Goal: Transaction & Acquisition: Purchase product/service

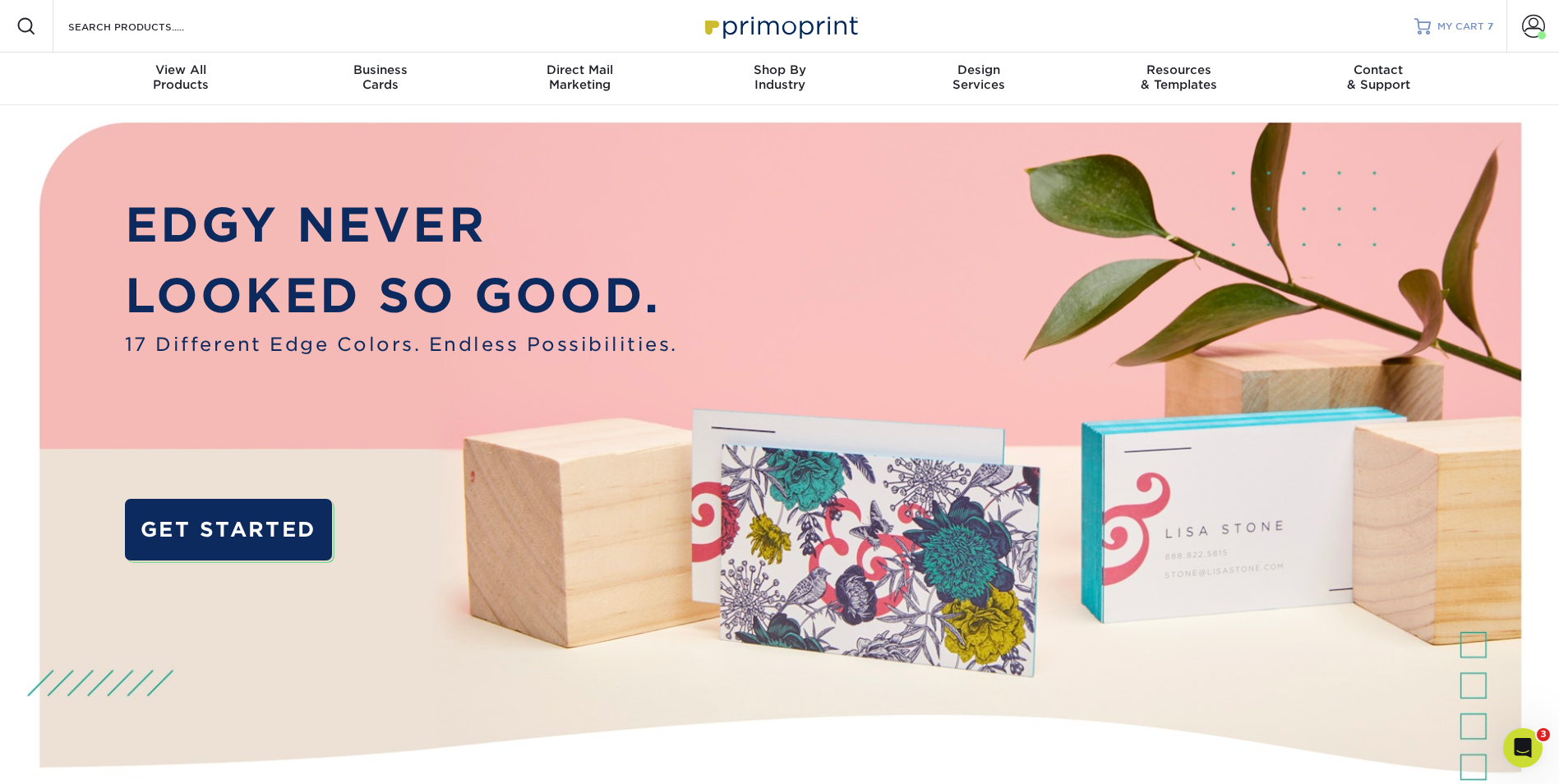
click at [1450, 29] on span "MY CART" at bounding box center [1461, 26] width 47 height 14
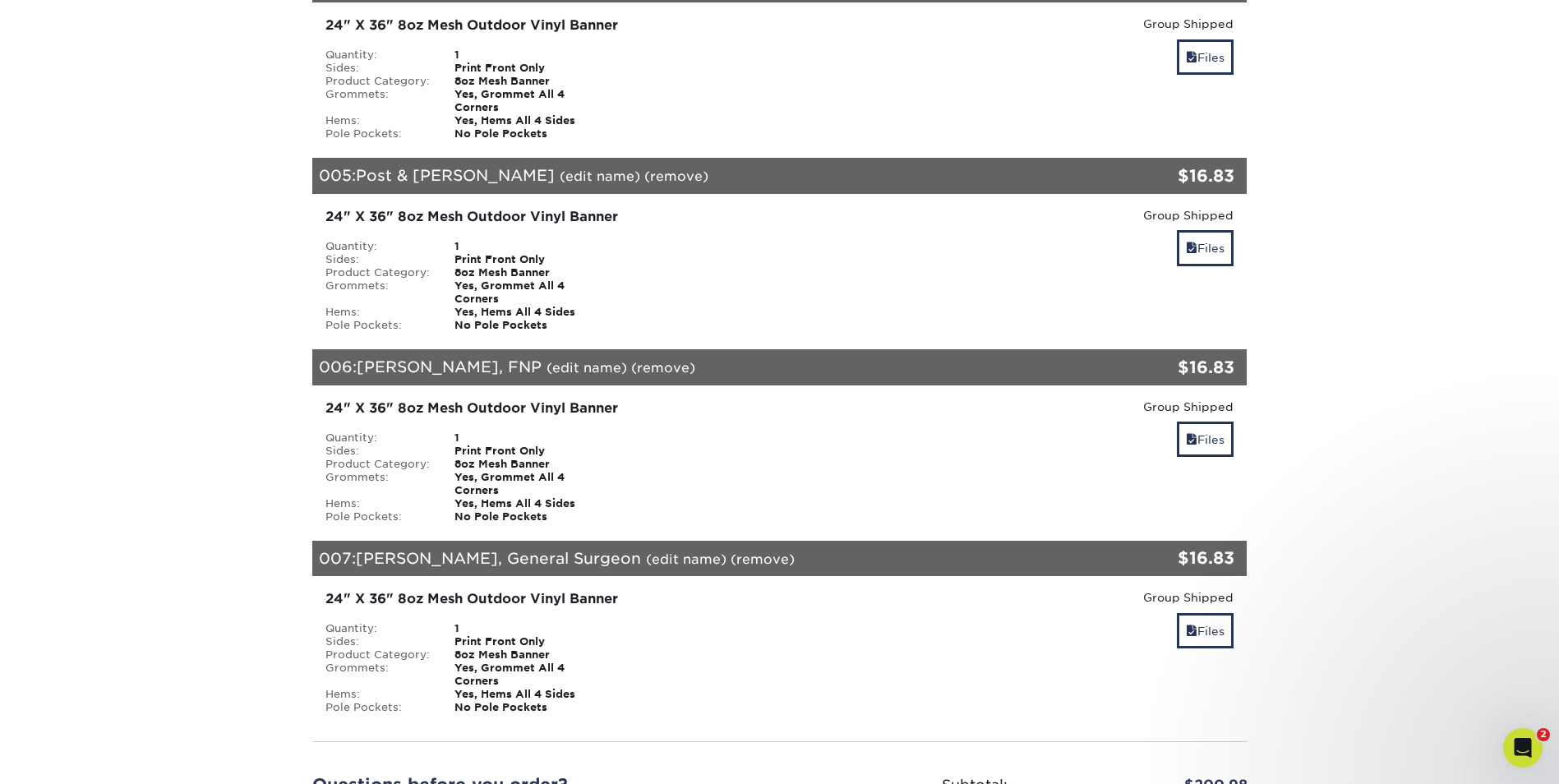
scroll to position [1315, 0]
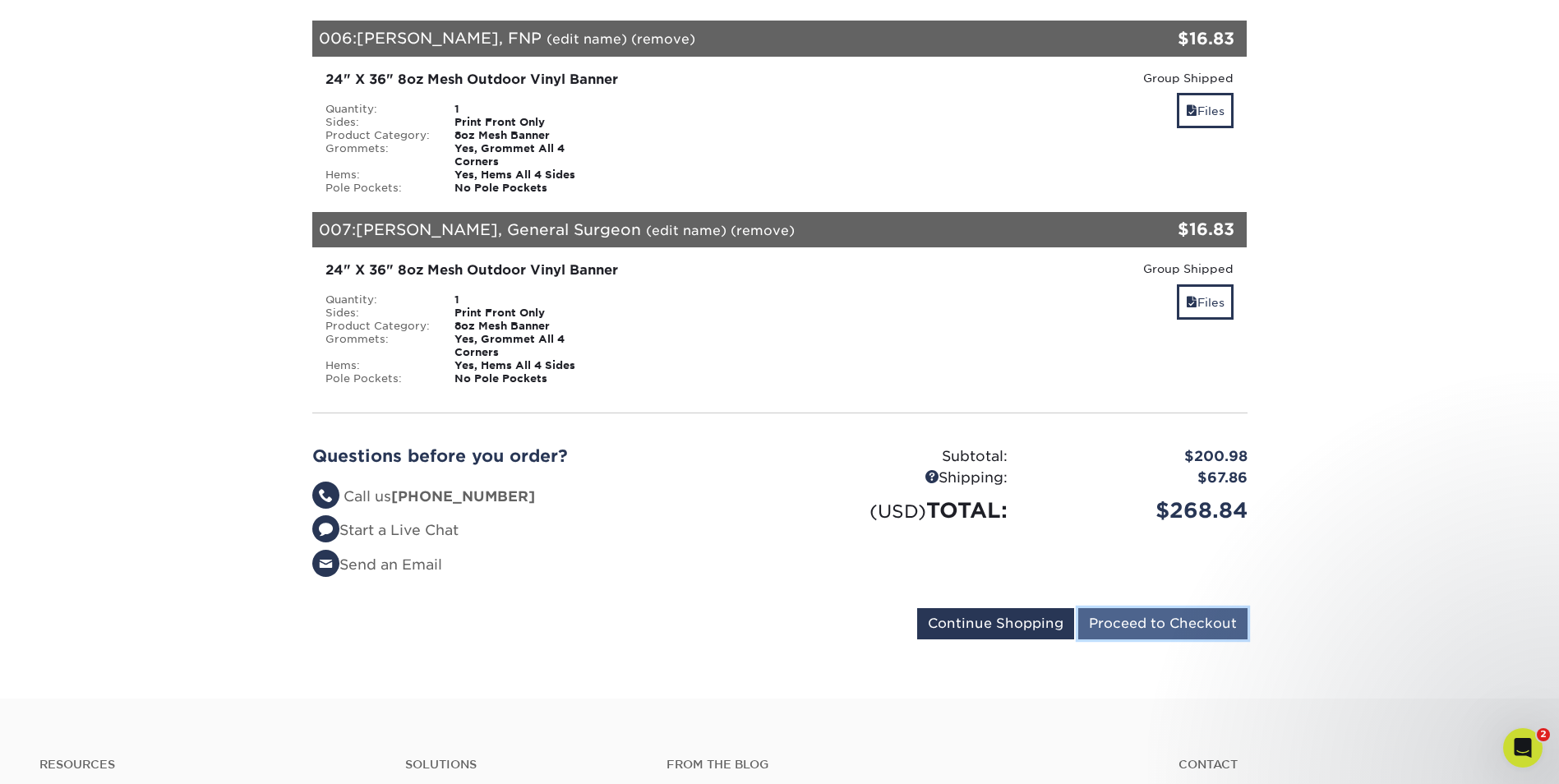
click at [1196, 608] on input "Proceed to Checkout" at bounding box center [1163, 623] width 170 height 31
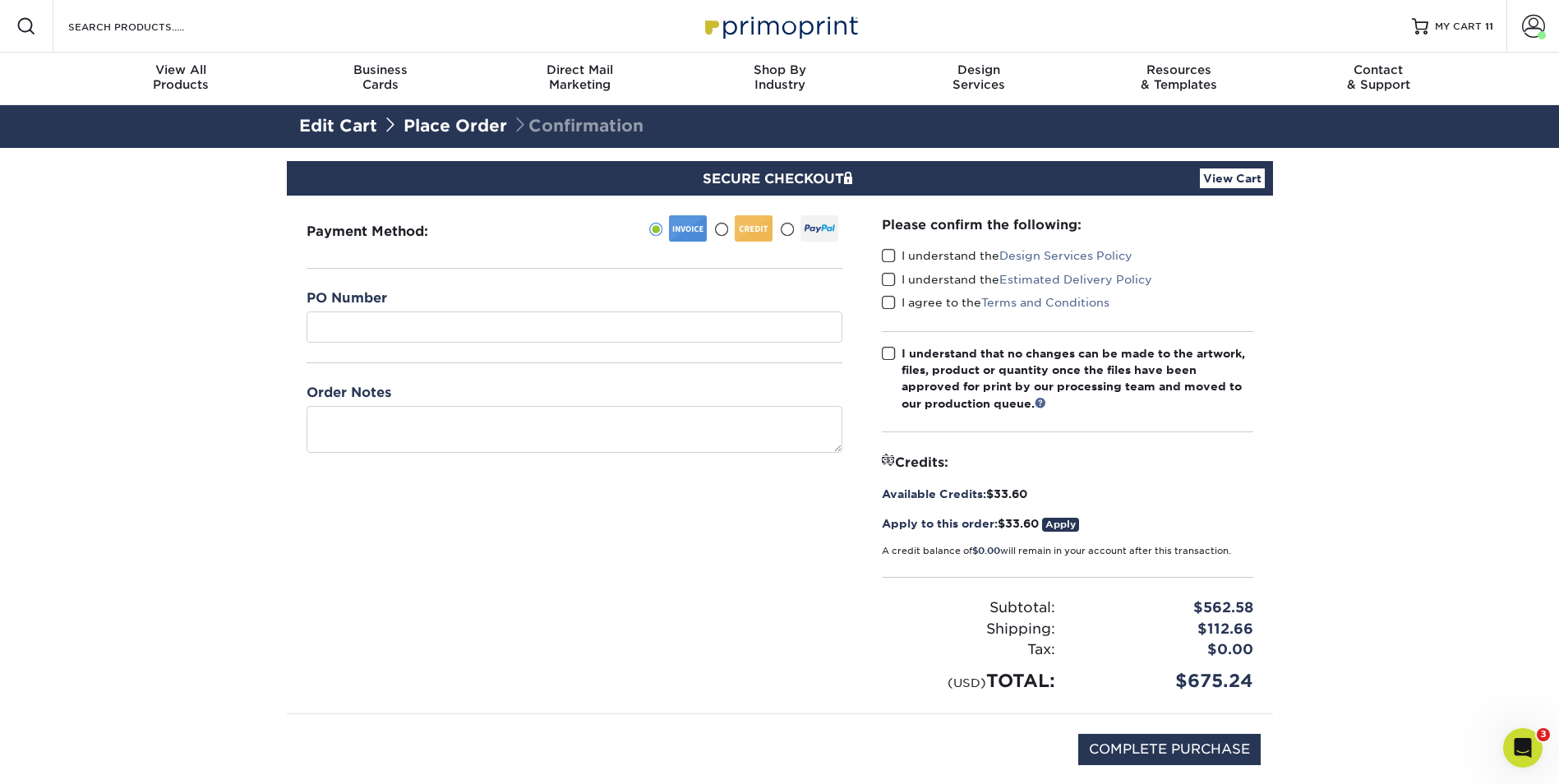
click at [723, 230] on span at bounding box center [721, 229] width 14 height 16
click at [0, 0] on input "radio" at bounding box center [0, 0] width 0 height 0
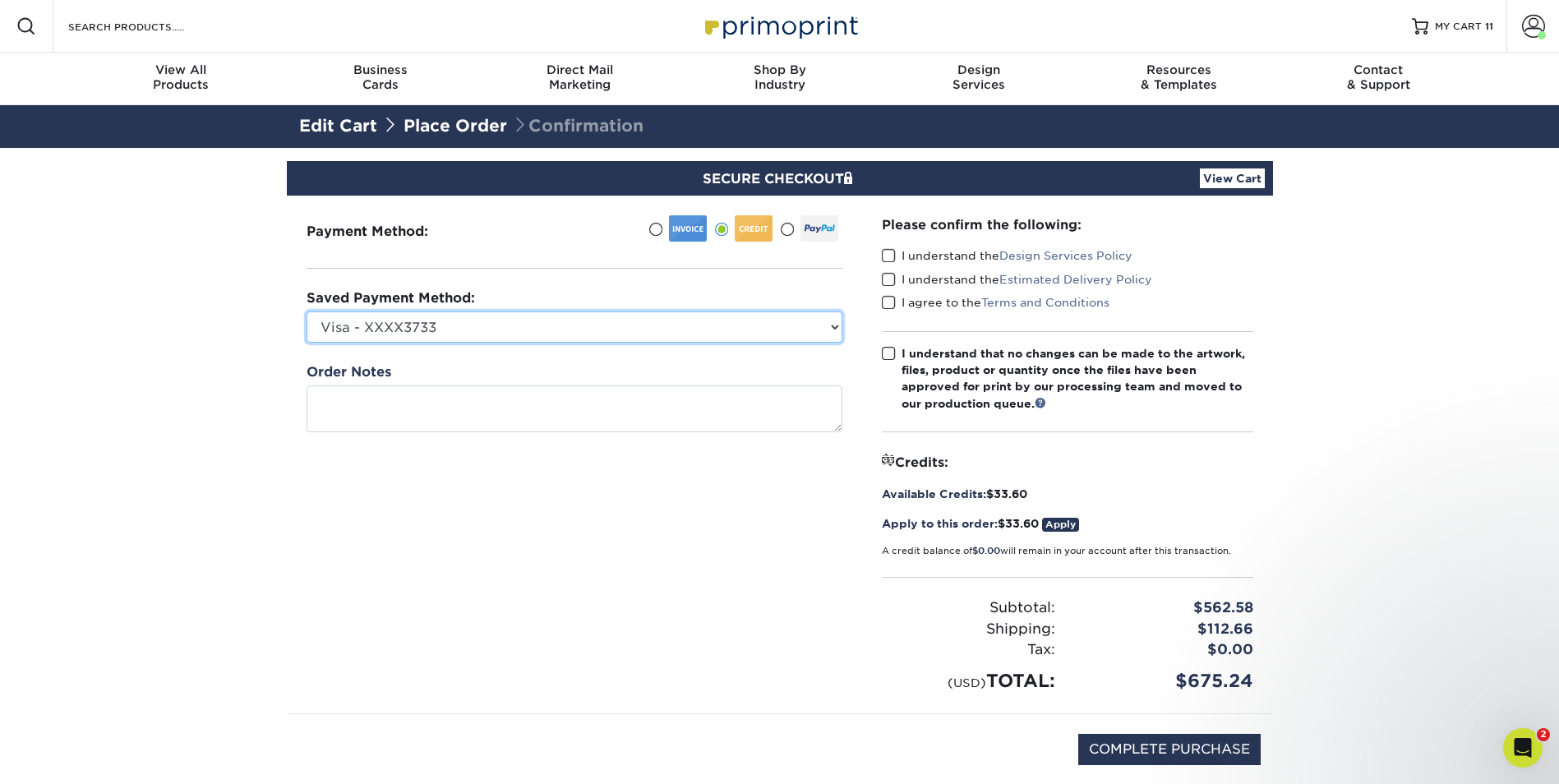
click at [831, 328] on select "Visa - XXXX3733 New Credit Card" at bounding box center [574, 326] width 535 height 31
select select
click at [306, 311] on select "Visa - XXXX3733 New Credit Card" at bounding box center [574, 326] width 535 height 31
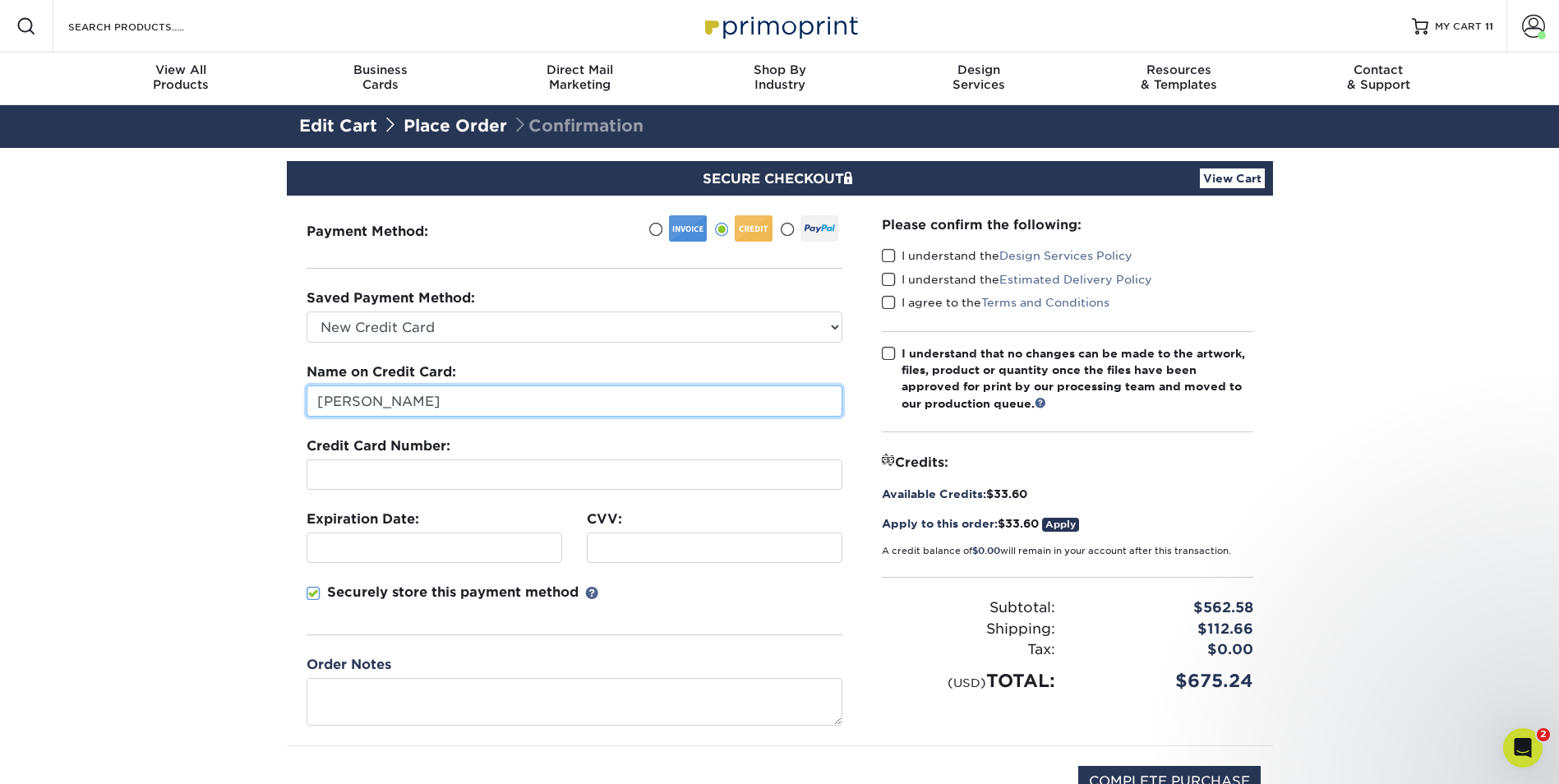
drag, startPoint x: 426, startPoint y: 401, endPoint x: 272, endPoint y: 399, distance: 154.0
click at [271, 400] on section "SECURE CHECKOUT View Cart Payment Method: $" at bounding box center [780, 511] width 1559 height 726
type input "Maria Mercado"
click at [217, 371] on section "SECURE CHECKOUT View Cart Payment Method: $" at bounding box center [780, 511] width 1559 height 726
drag, startPoint x: 891, startPoint y: 250, endPoint x: 883, endPoint y: 262, distance: 14.4
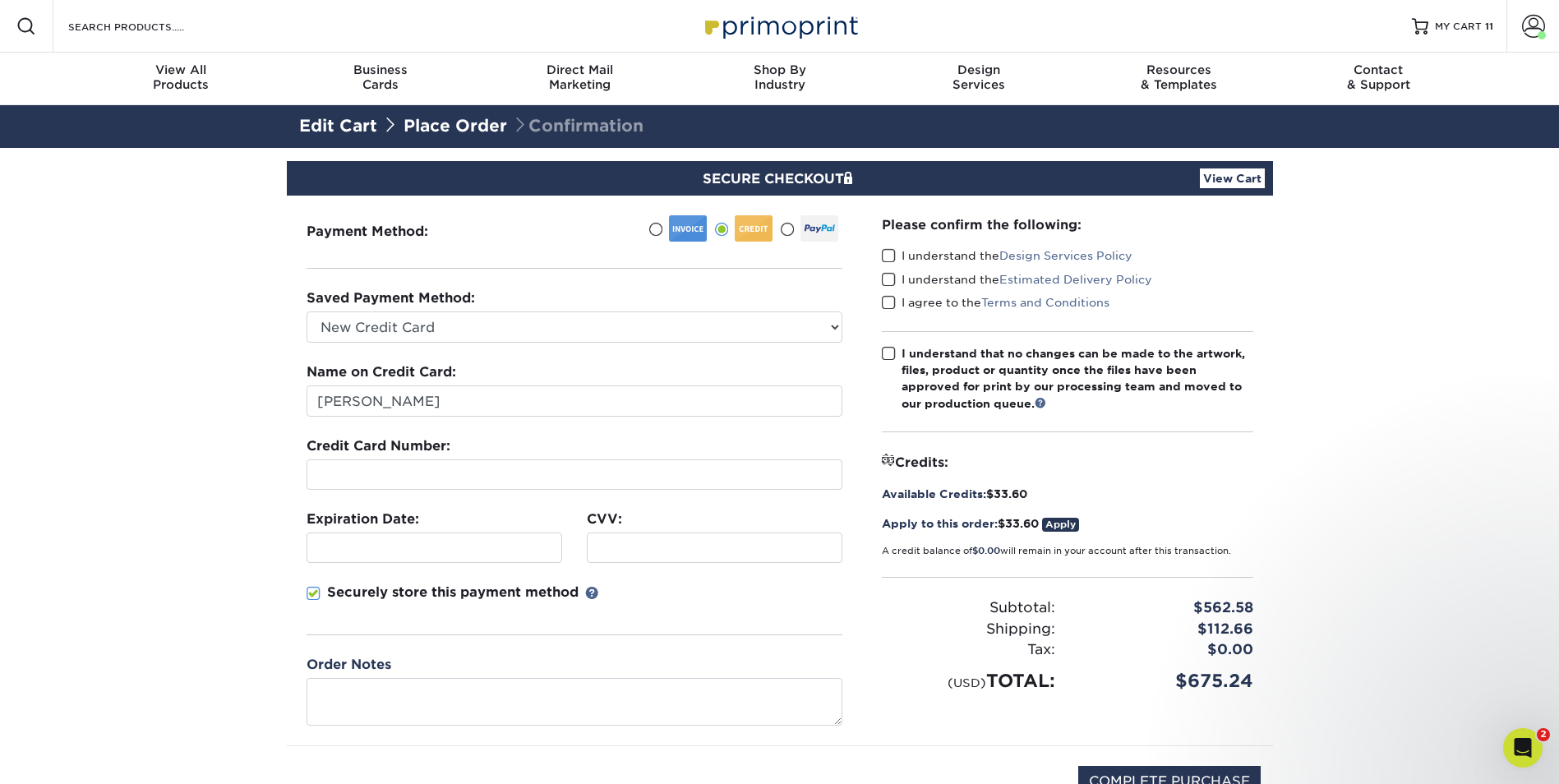
click at [887, 254] on span at bounding box center [888, 255] width 14 height 16
click at [0, 0] on input "I understand the Design Services Policy" at bounding box center [0, 0] width 0 height 0
drag, startPoint x: 891, startPoint y: 283, endPoint x: 884, endPoint y: 299, distance: 17.5
click at [890, 289] on div "I understand the Estimated Delivery Policy" at bounding box center [1067, 283] width 371 height 23
click at [884, 298] on span at bounding box center [888, 302] width 14 height 16
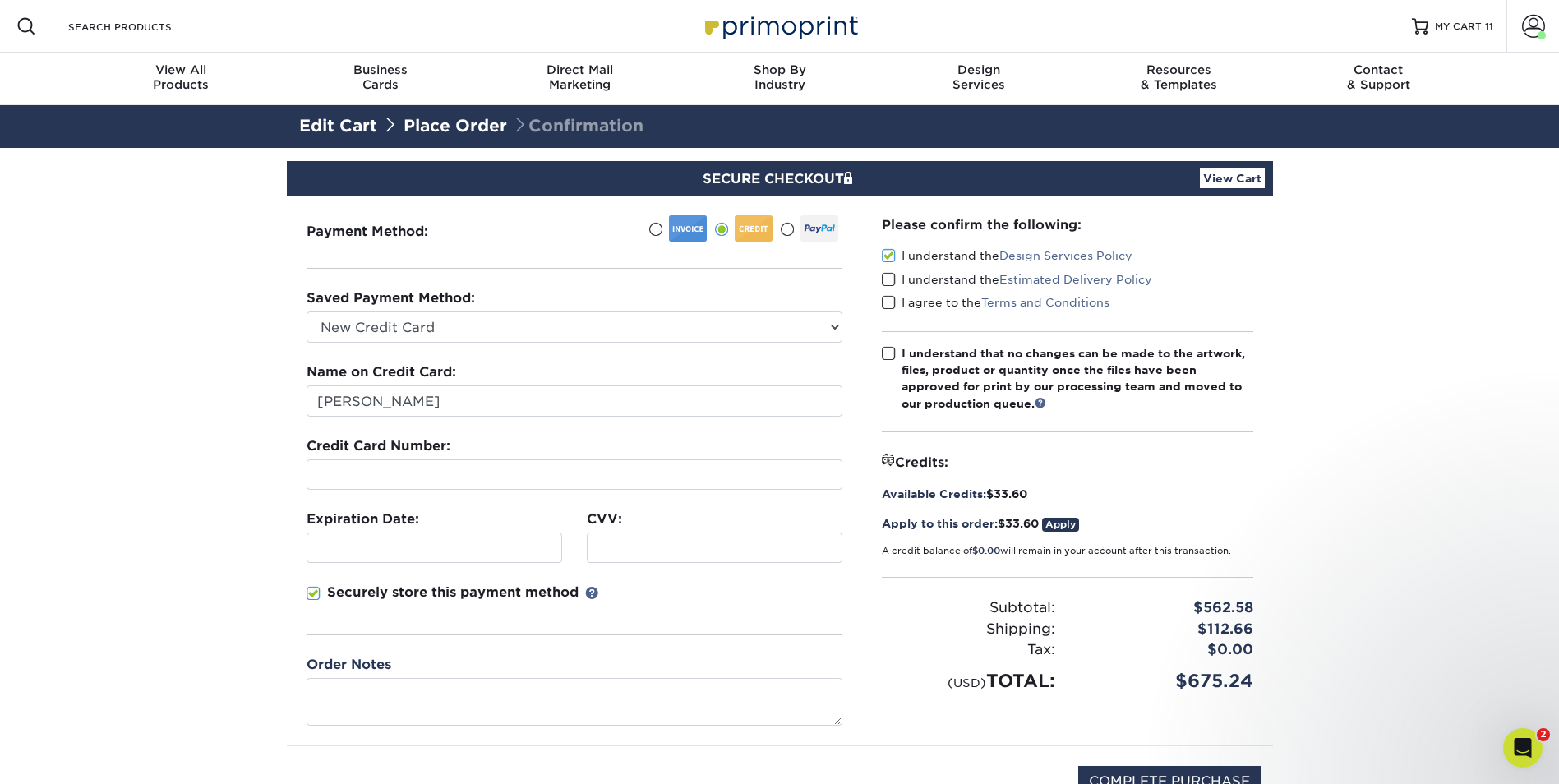
click at [0, 0] on input "I agree to the Terms and Conditions" at bounding box center [0, 0] width 0 height 0
click at [891, 282] on span at bounding box center [888, 280] width 14 height 16
click at [0, 0] on input "I understand the Estimated Delivery Policy" at bounding box center [0, 0] width 0 height 0
click at [894, 356] on span at bounding box center [888, 353] width 14 height 16
click at [0, 0] on input "I understand that no changes can be made to the artwork, files, product or quan…" at bounding box center [0, 0] width 0 height 0
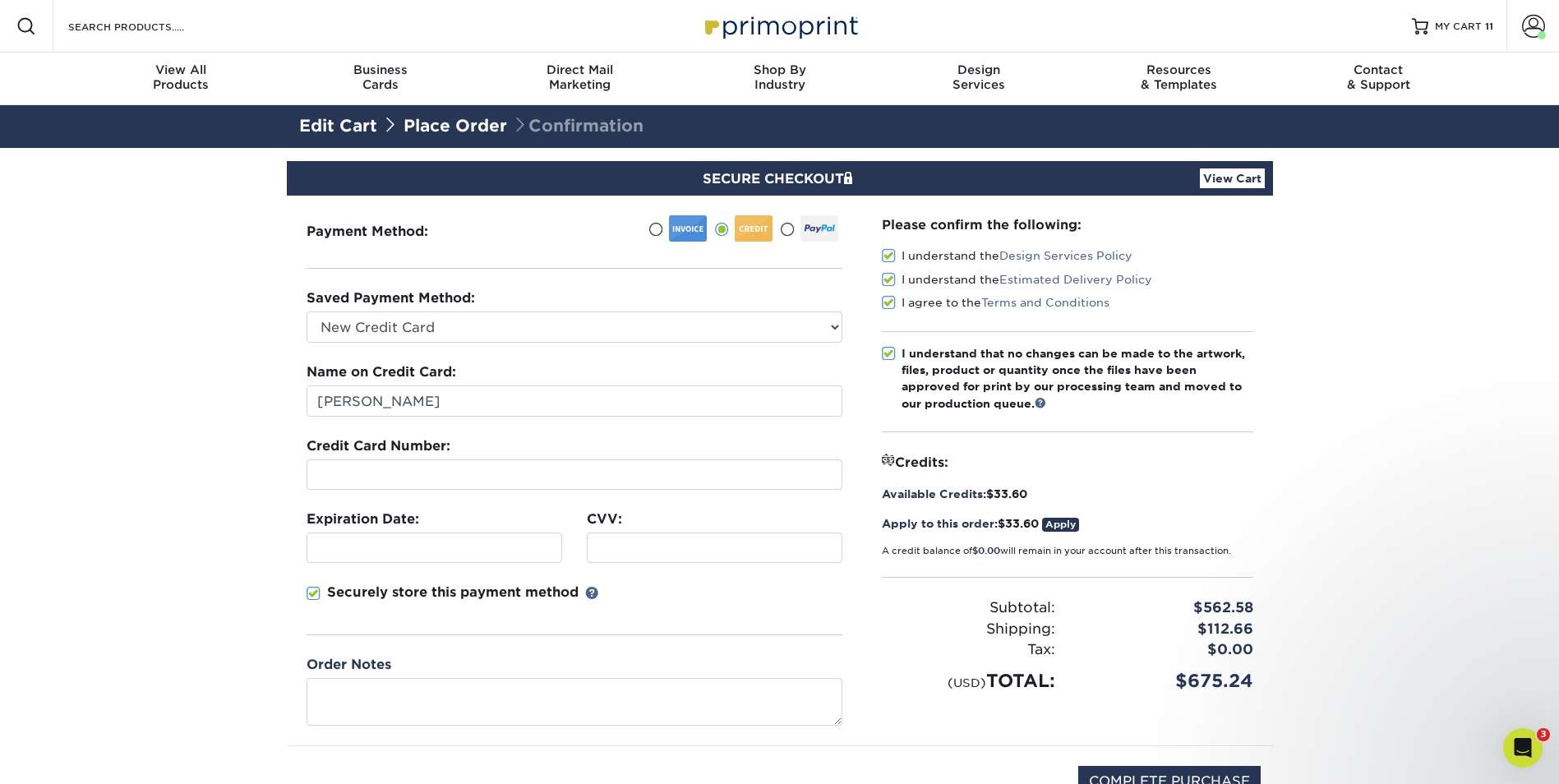
click at [1065, 524] on link "Apply" at bounding box center [1060, 524] width 37 height 14
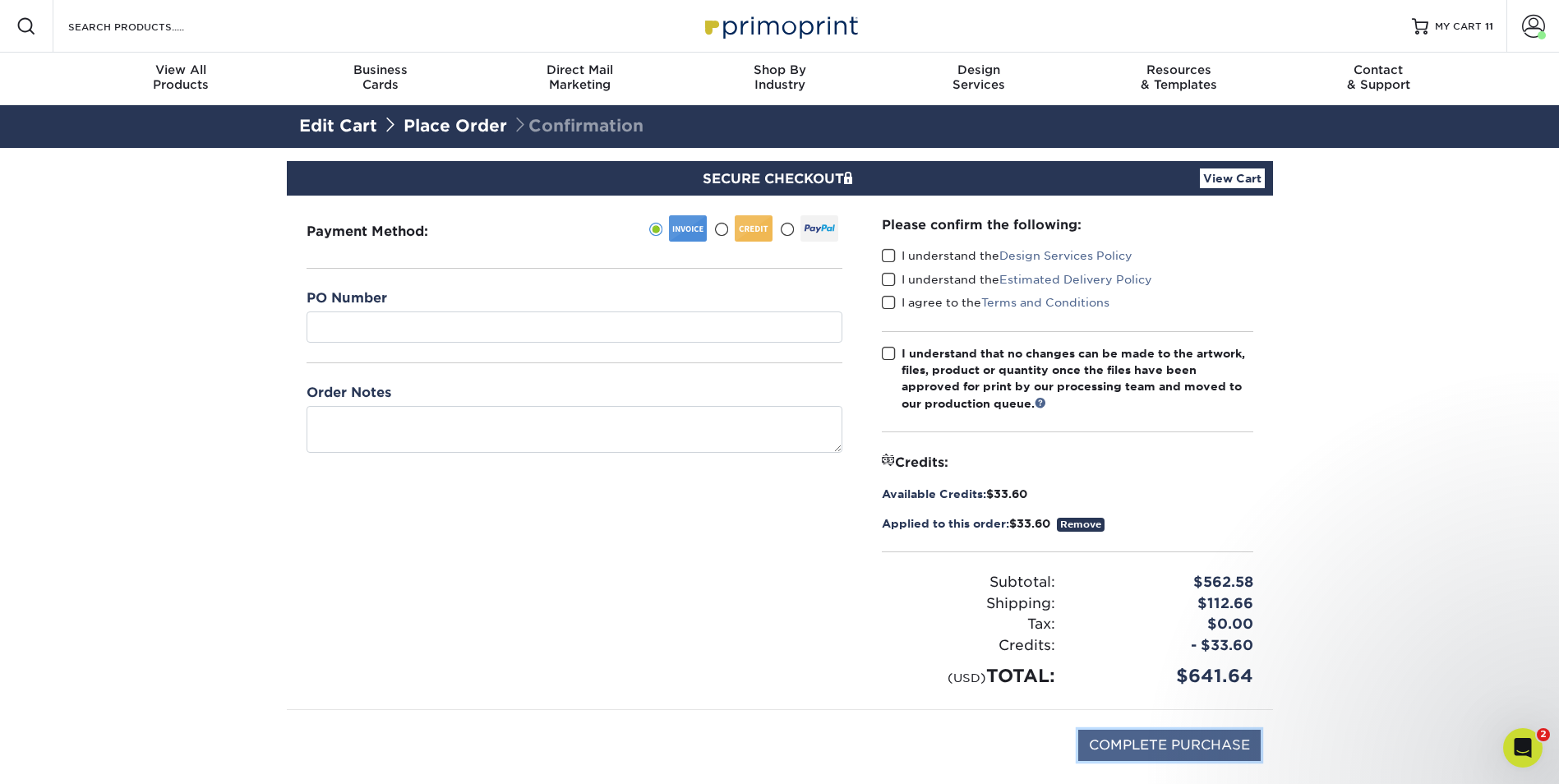
click at [1164, 748] on input "COMPLETE PURCHASE" at bounding box center [1170, 744] width 183 height 31
click at [1124, 740] on input "COMPLETE PURCHASE" at bounding box center [1170, 744] width 183 height 31
click at [894, 255] on span at bounding box center [888, 255] width 14 height 16
click at [0, 0] on input "I understand the Design Services Policy" at bounding box center [0, 0] width 0 height 0
click at [1472, 24] on span "MY CART" at bounding box center [1458, 26] width 47 height 14
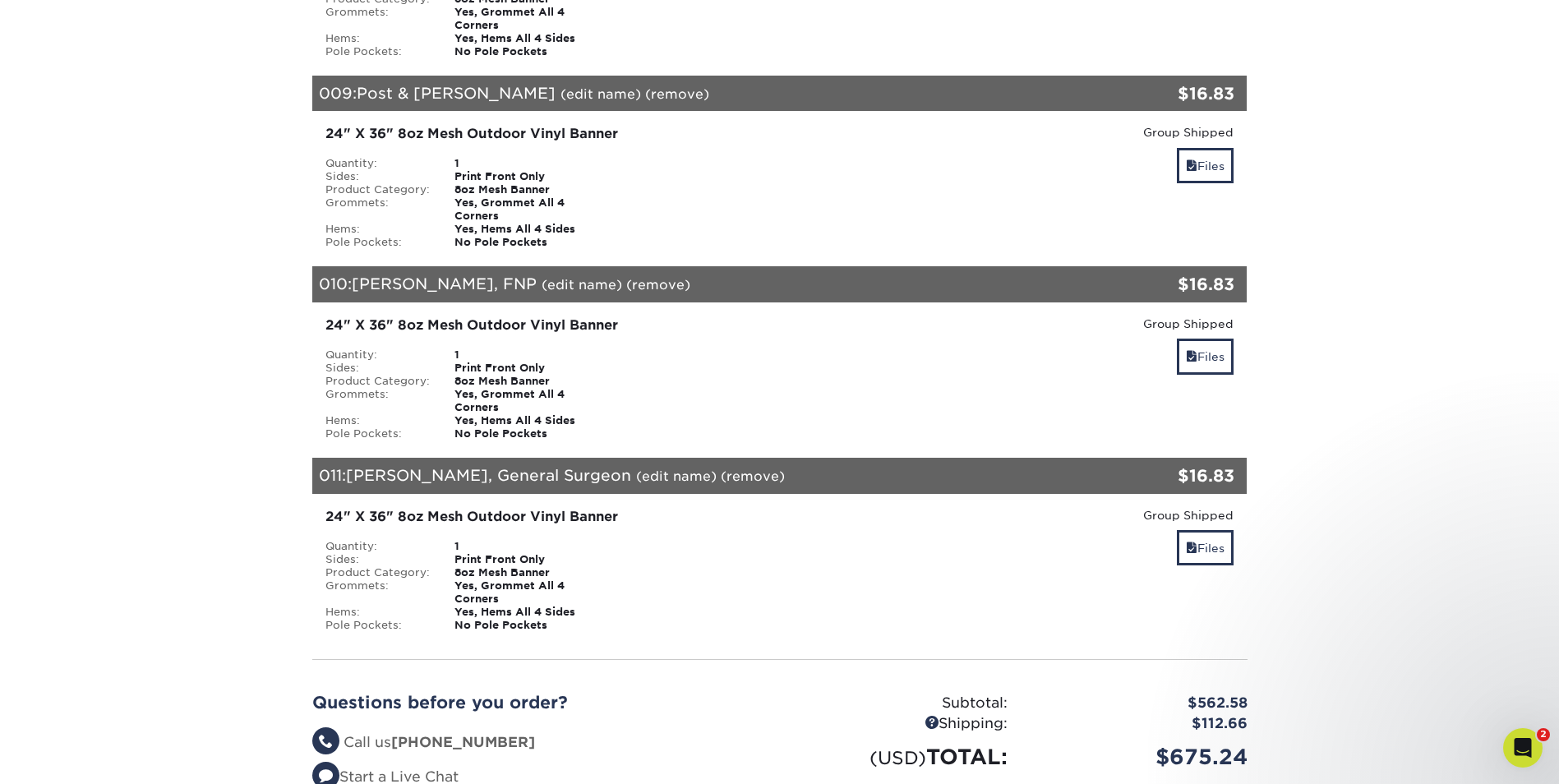
scroll to position [2136, 0]
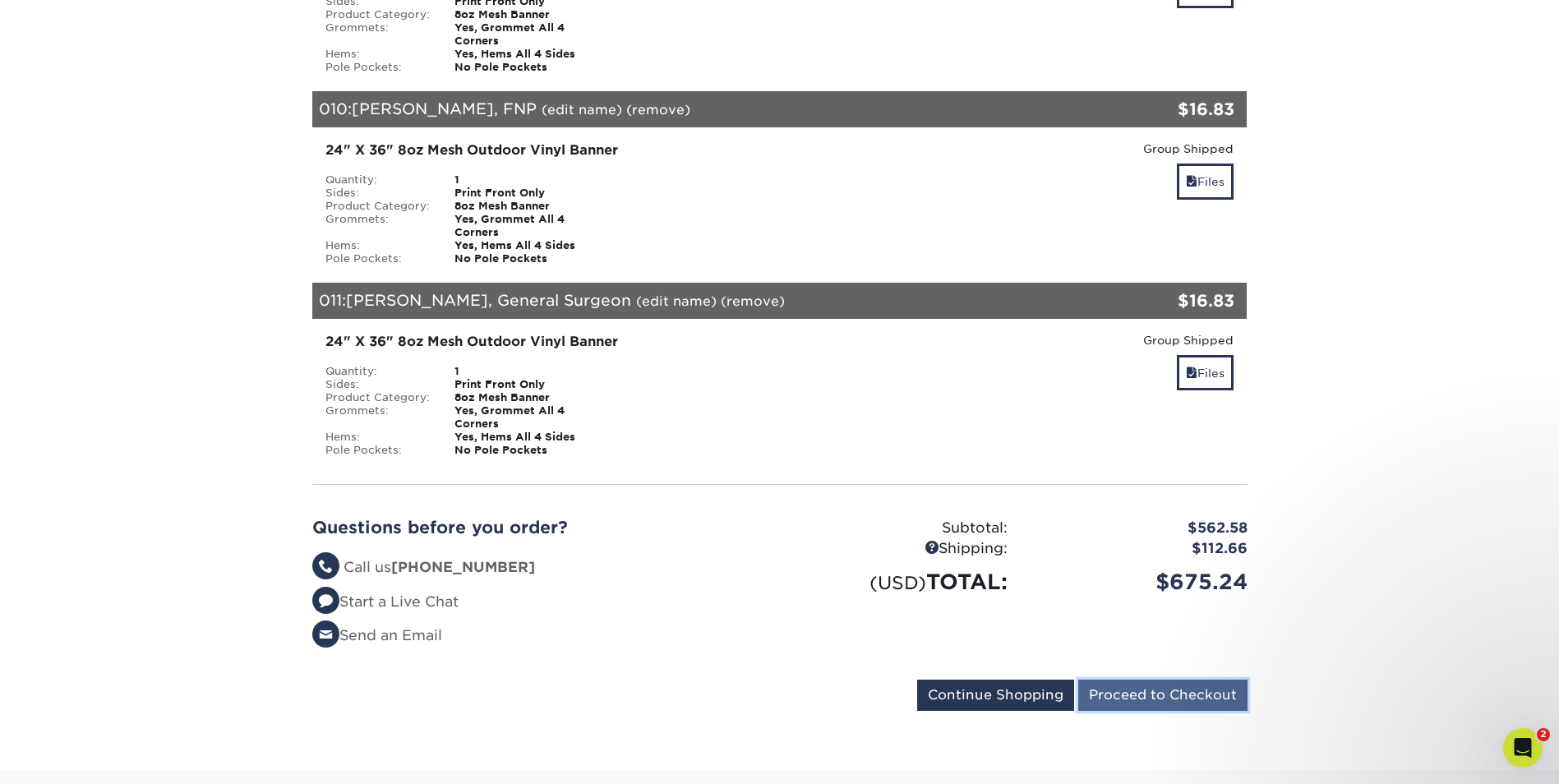
click at [1157, 679] on input "Proceed to Checkout" at bounding box center [1163, 694] width 170 height 31
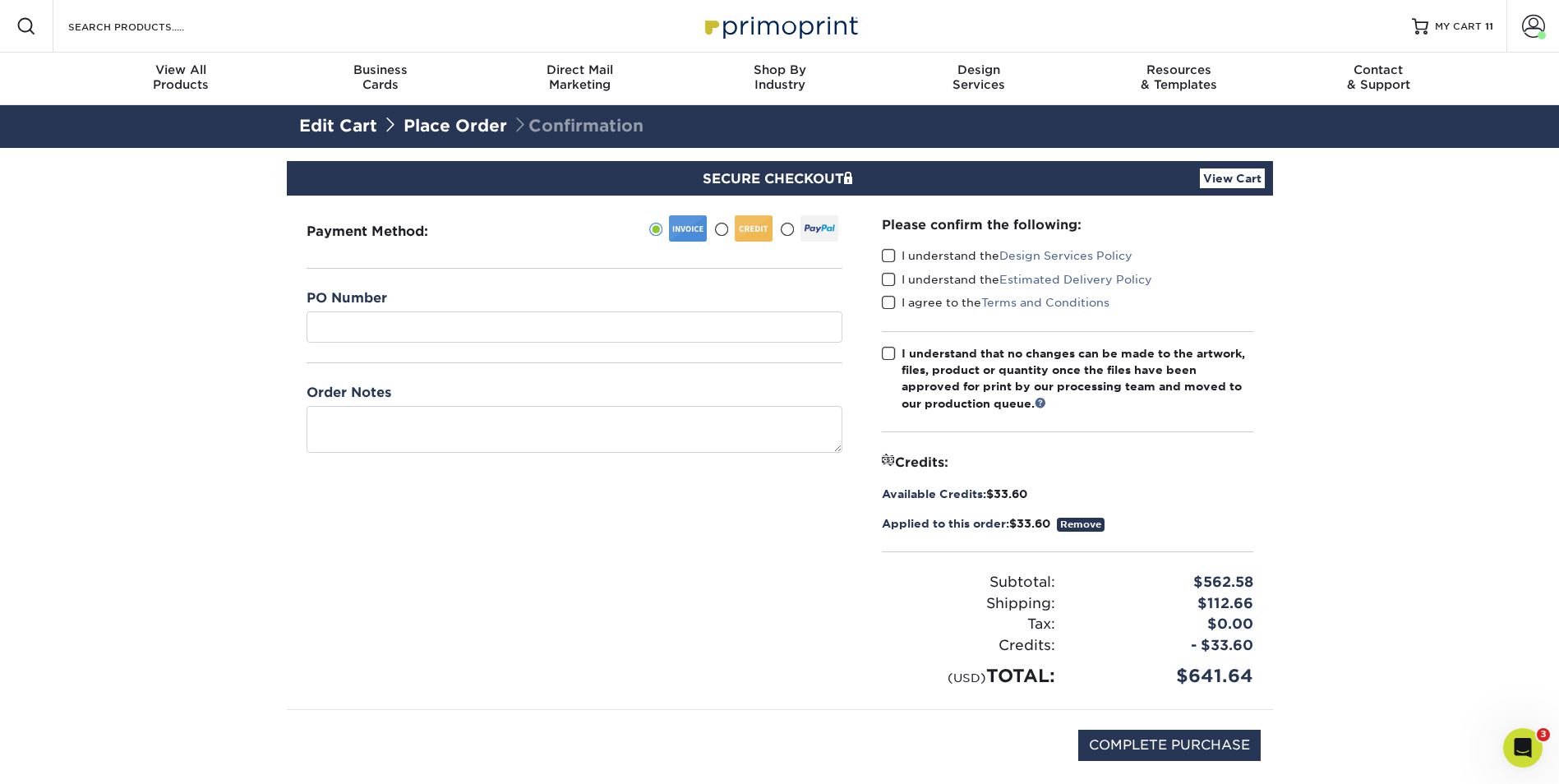
click at [716, 231] on span at bounding box center [721, 229] width 14 height 16
click at [0, 0] on input "radio" at bounding box center [0, 0] width 0 height 0
click at [801, 330] on select "Visa - XXXX3733 New Credit Card" at bounding box center [574, 326] width 535 height 31
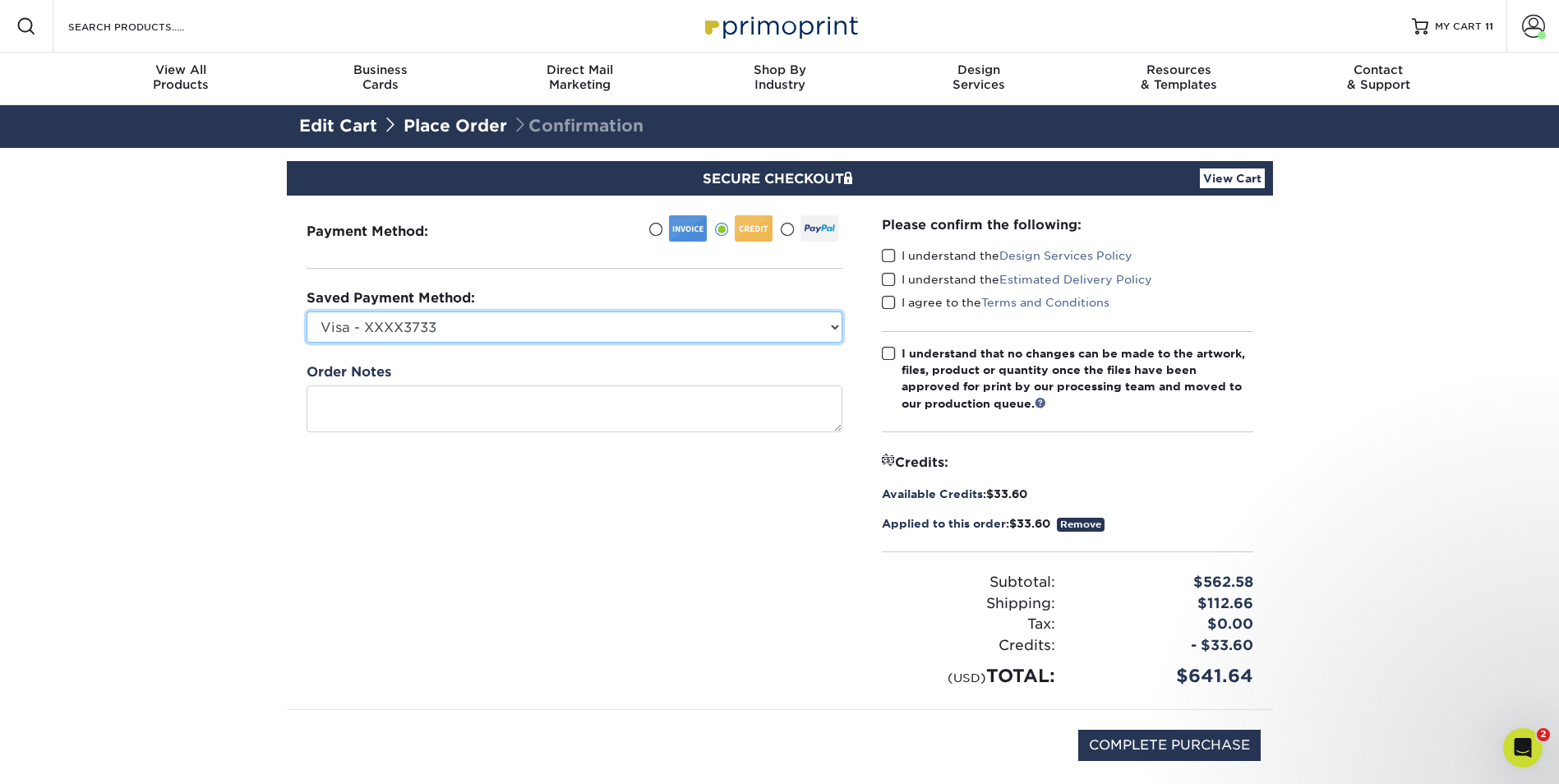
select select
click at [306, 311] on select "Visa - XXXX3733 New Credit Card" at bounding box center [574, 326] width 535 height 31
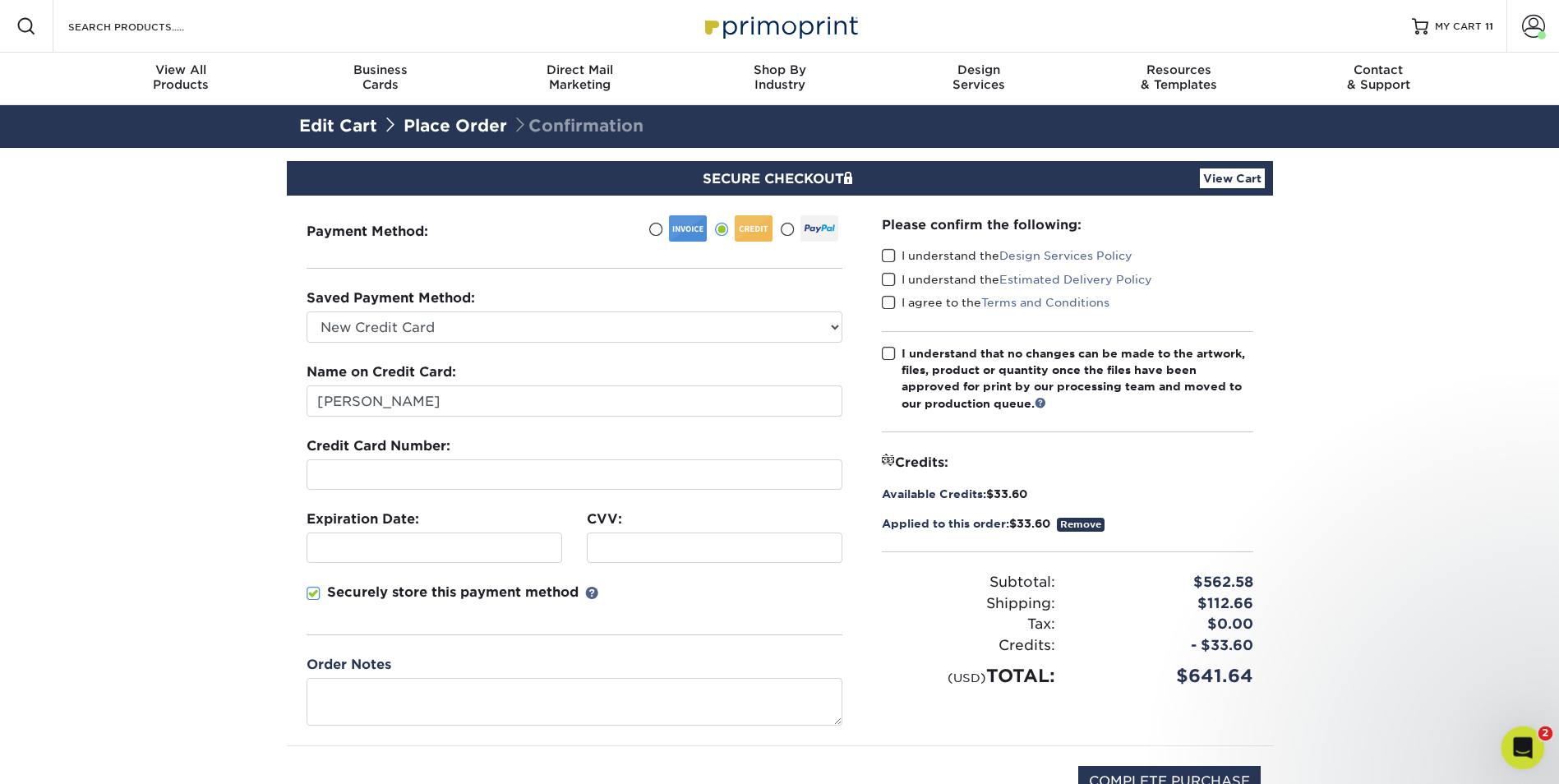
click at [1518, 739] on icon "Open Intercom Messenger" at bounding box center [1520, 745] width 27 height 27
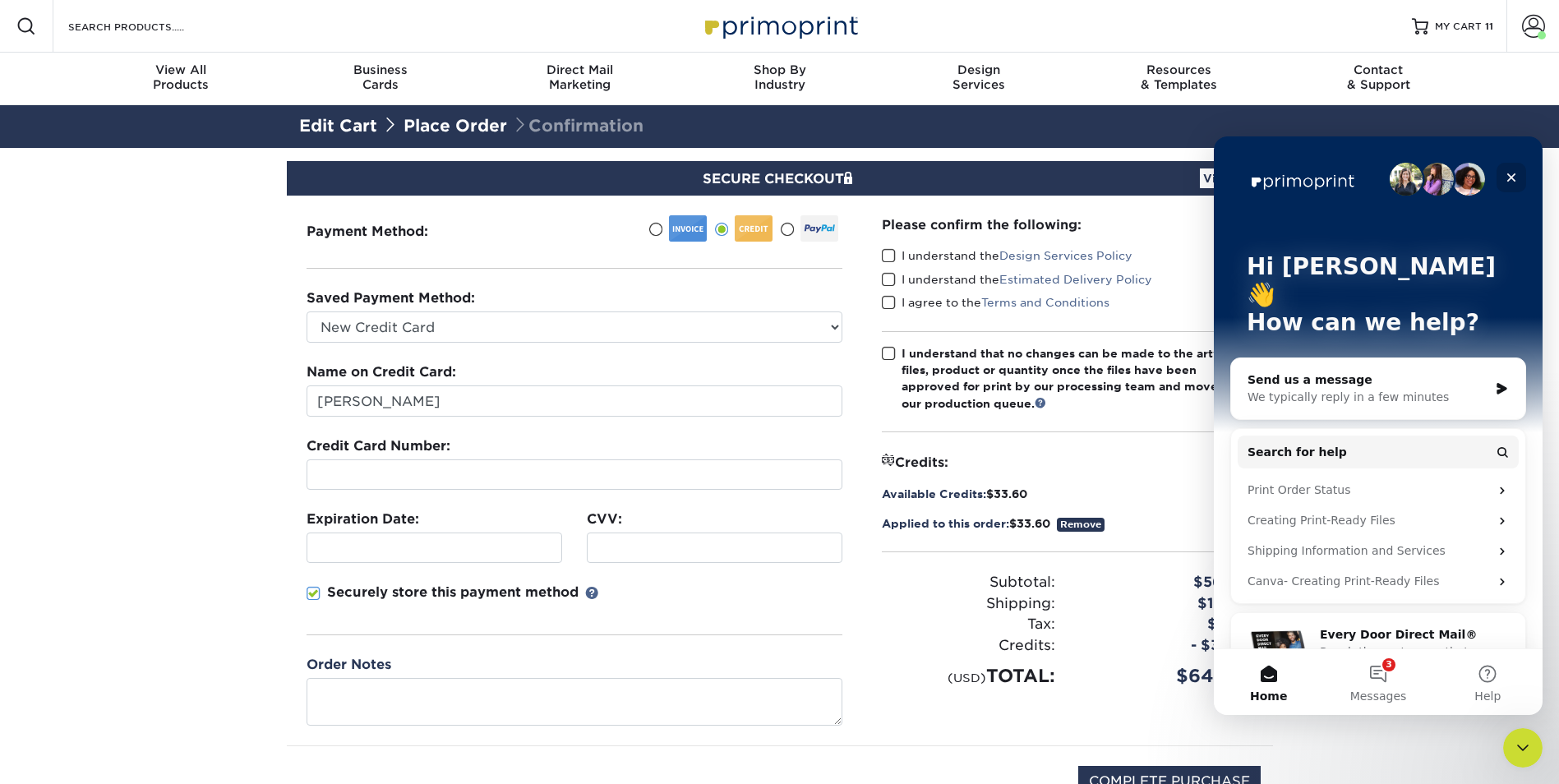
click at [1516, 168] on div "Close" at bounding box center [1511, 177] width 29 height 29
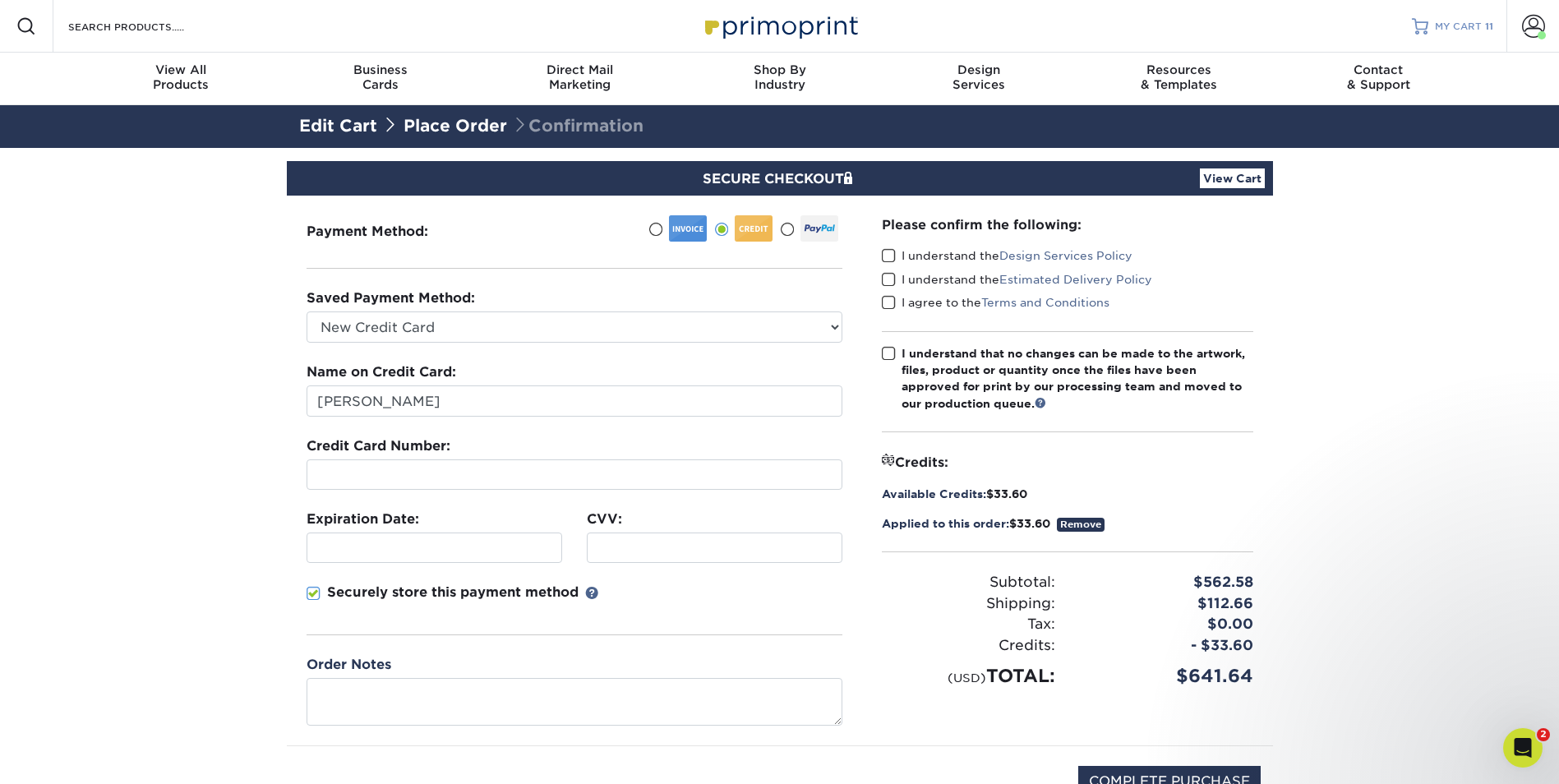
click at [1471, 21] on span "MY CART" at bounding box center [1458, 26] width 47 height 14
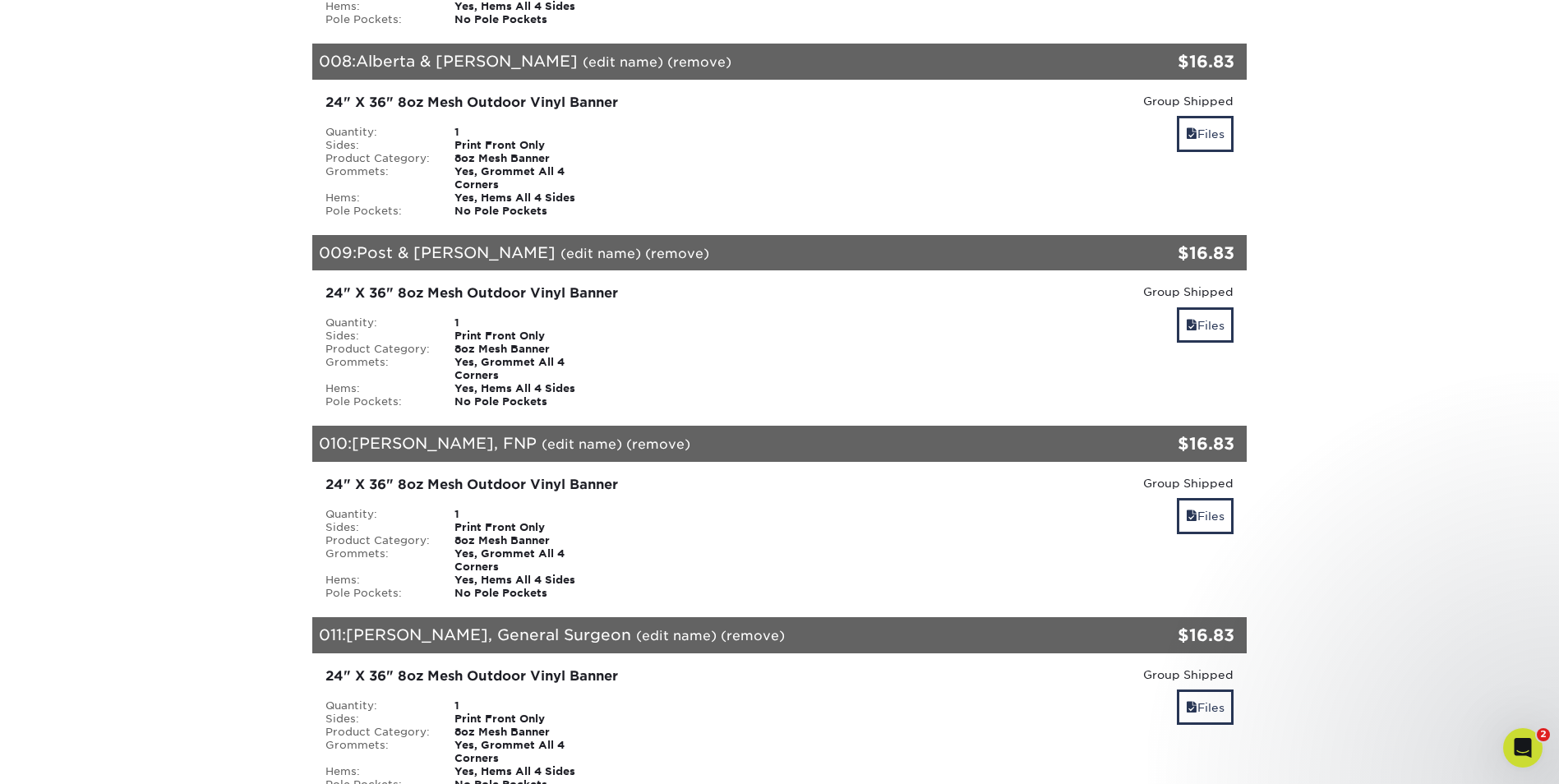
scroll to position [2218, 0]
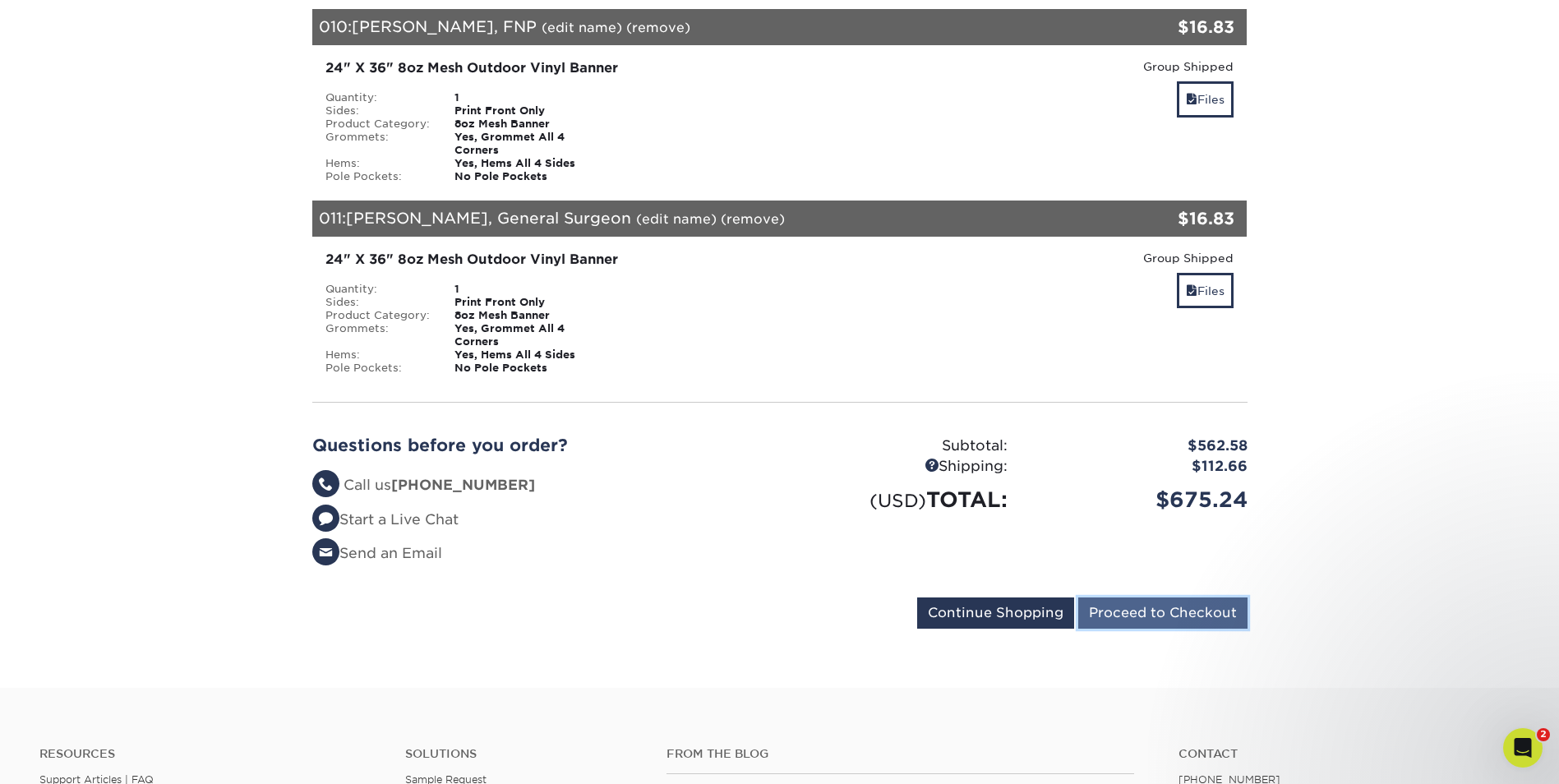
click at [1181, 597] on input "Proceed to Checkout" at bounding box center [1163, 612] width 170 height 31
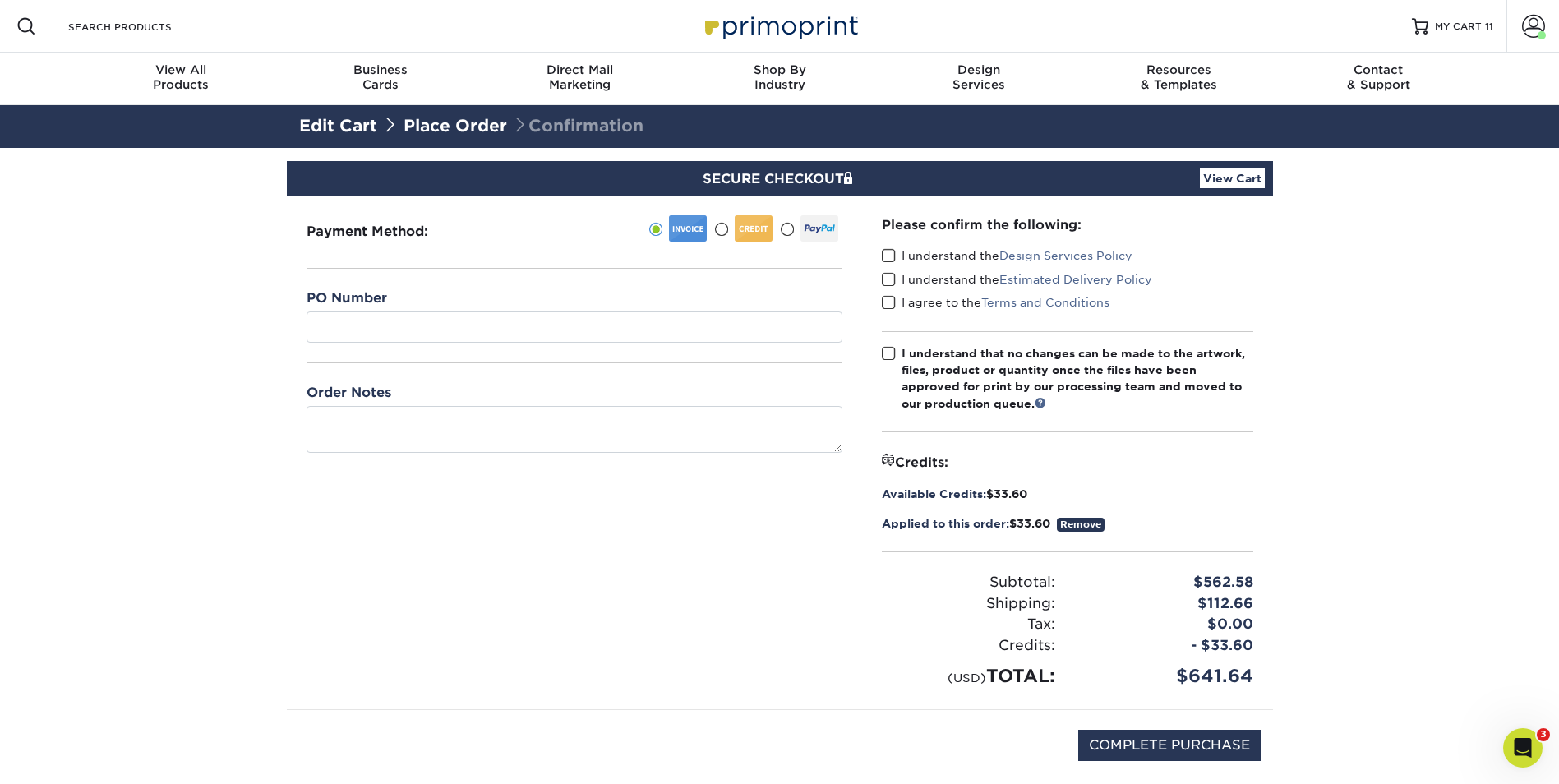
click at [723, 234] on span at bounding box center [721, 229] width 14 height 16
click at [0, 0] on input "radio" at bounding box center [0, 0] width 0 height 0
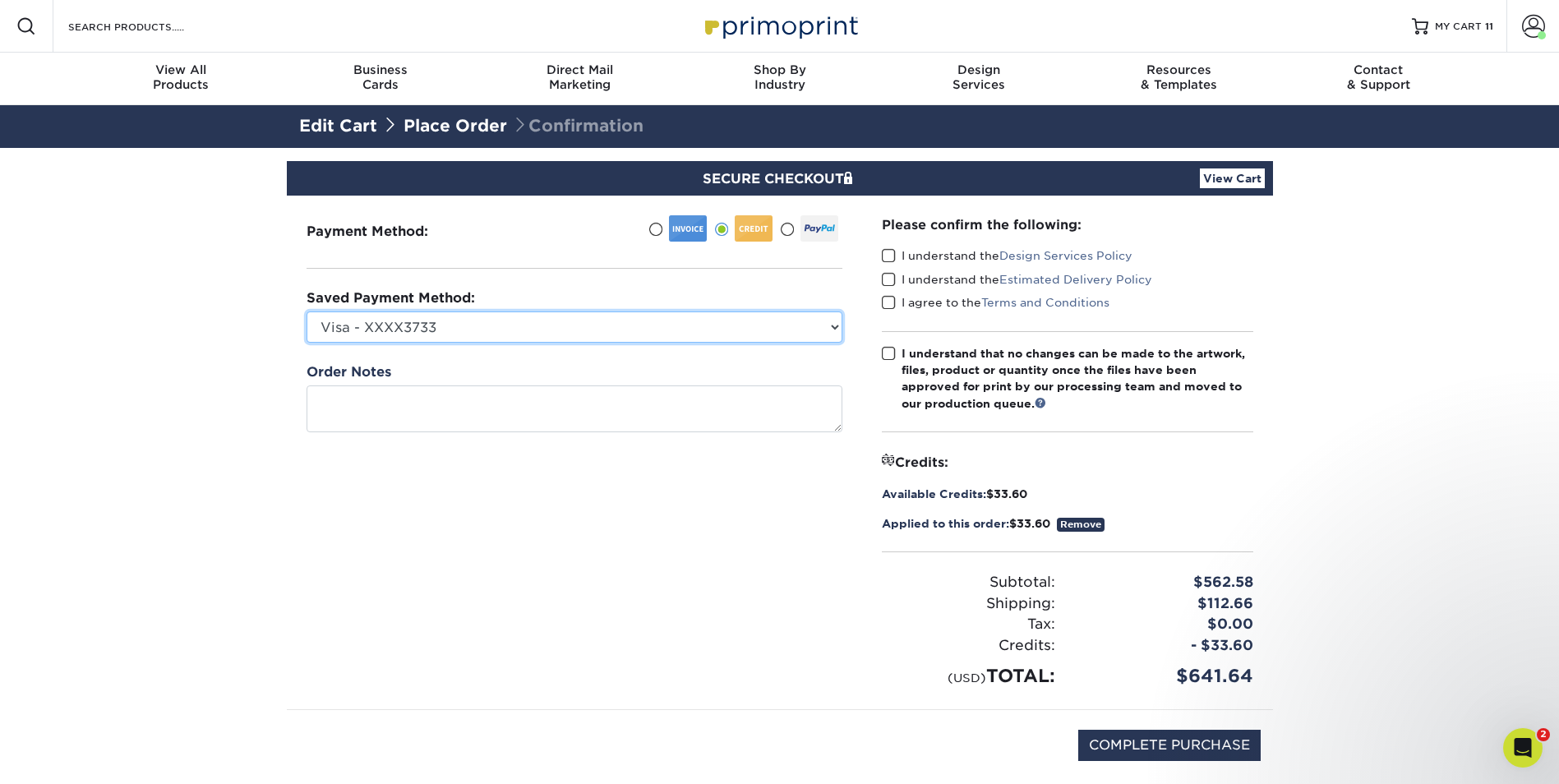
click at [829, 328] on select "Visa - XXXX3733 New Credit Card" at bounding box center [574, 326] width 535 height 31
select select
click at [306, 311] on select "Visa - XXXX3733 New Credit Card" at bounding box center [574, 326] width 535 height 31
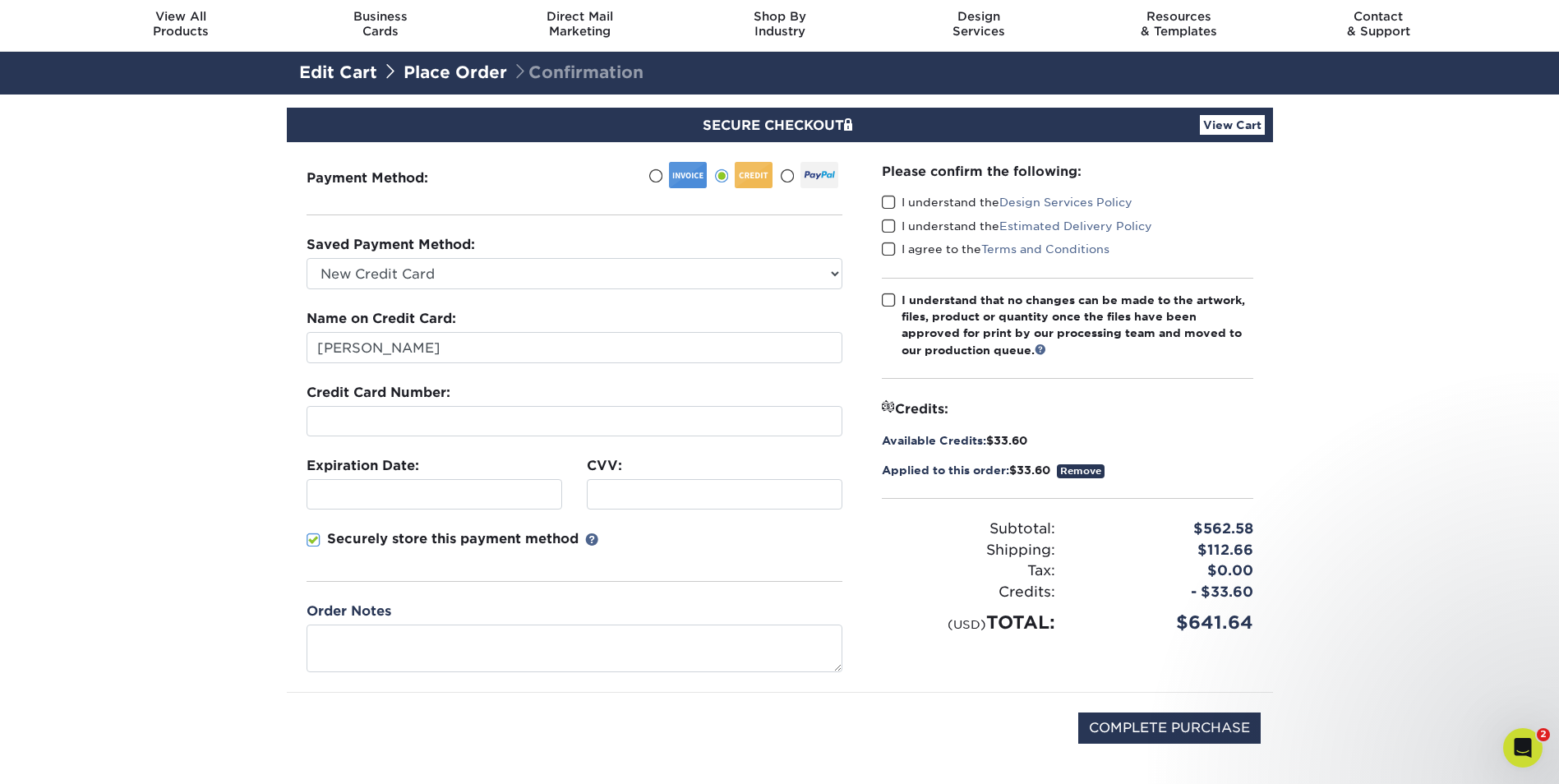
scroll to position [82, 0]
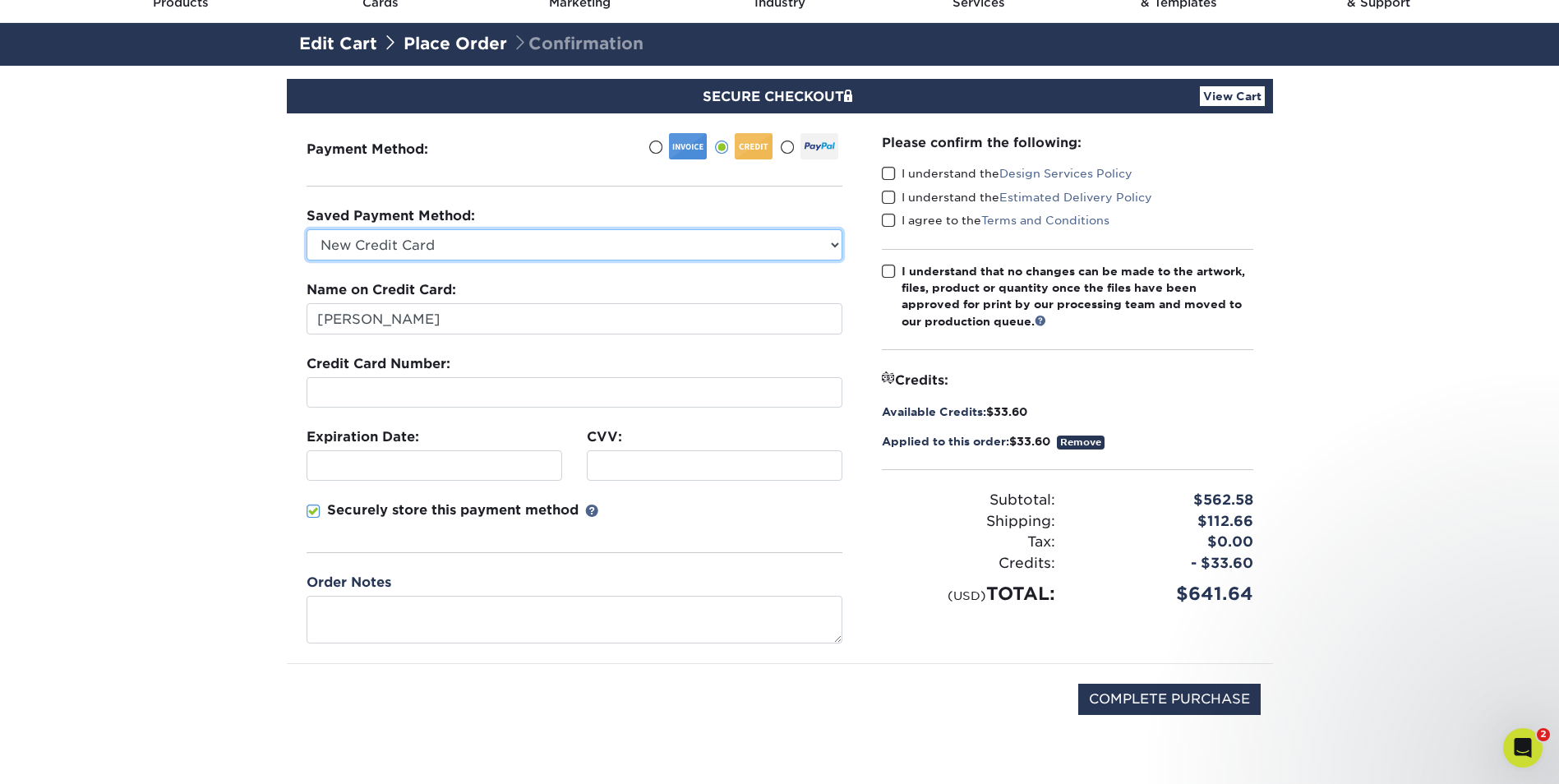
click at [443, 239] on select "Visa - XXXX3733 New Credit Card" at bounding box center [574, 244] width 535 height 31
click at [255, 298] on section "SECURE CHECKOUT View Cart Payment Method: $" at bounding box center [780, 429] width 1559 height 726
click at [451, 241] on select "Visa - XXXX3733 New Credit Card" at bounding box center [574, 244] width 535 height 31
click at [306, 229] on select "Visa - XXXX3733 New Credit Card" at bounding box center [574, 244] width 535 height 31
click at [456, 246] on select "Visa - XXXX3733 New Credit Card" at bounding box center [574, 244] width 535 height 31
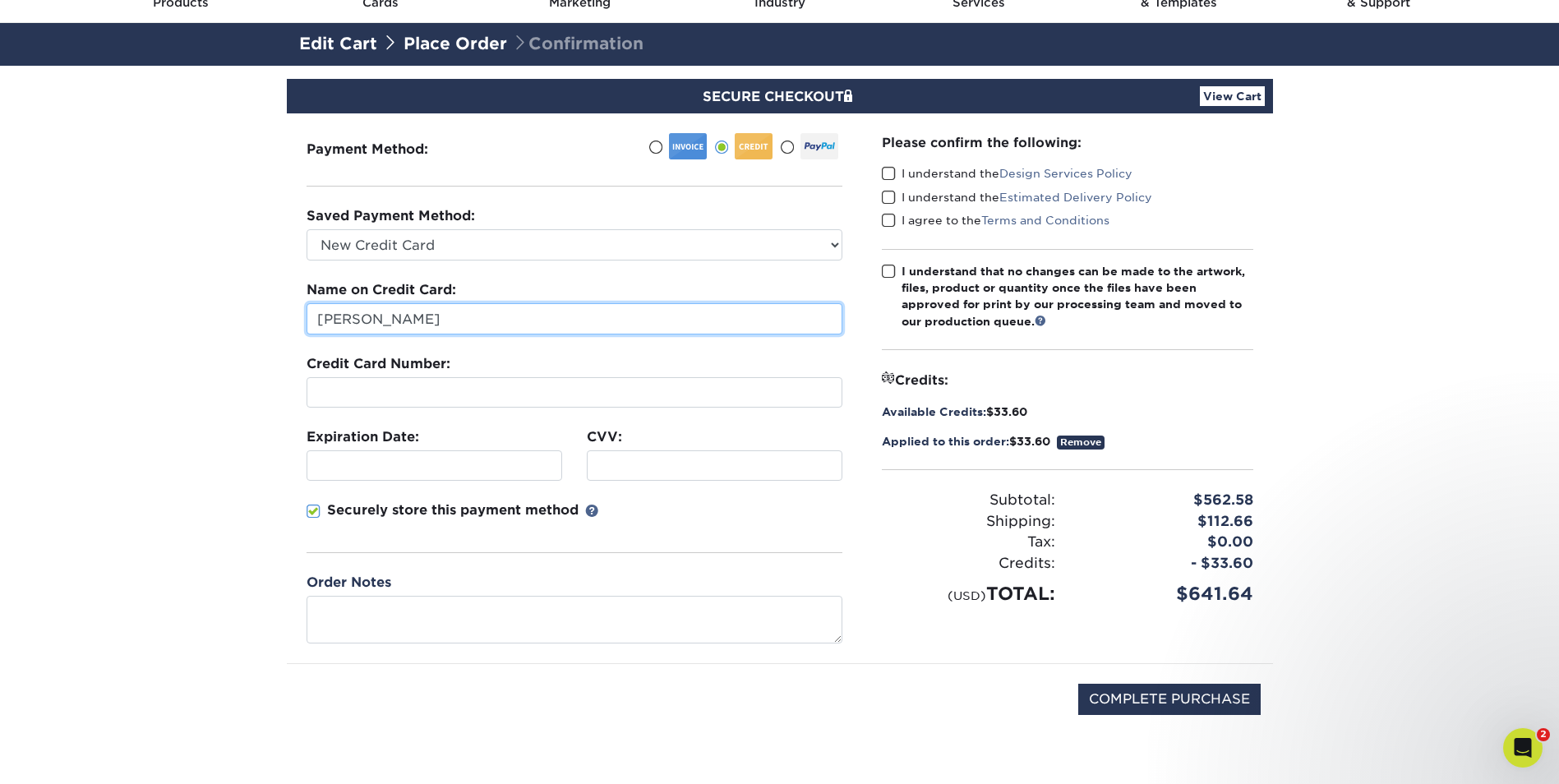
click at [404, 318] on input "[PERSON_NAME]" at bounding box center [574, 318] width 535 height 31
click at [438, 324] on input "[PERSON_NAME]" at bounding box center [574, 318] width 535 height 31
click at [436, 323] on input "[PERSON_NAME]" at bounding box center [574, 318] width 535 height 31
type input "[PERSON_NAME]"
click at [483, 454] on div at bounding box center [434, 466] width 255 height 30
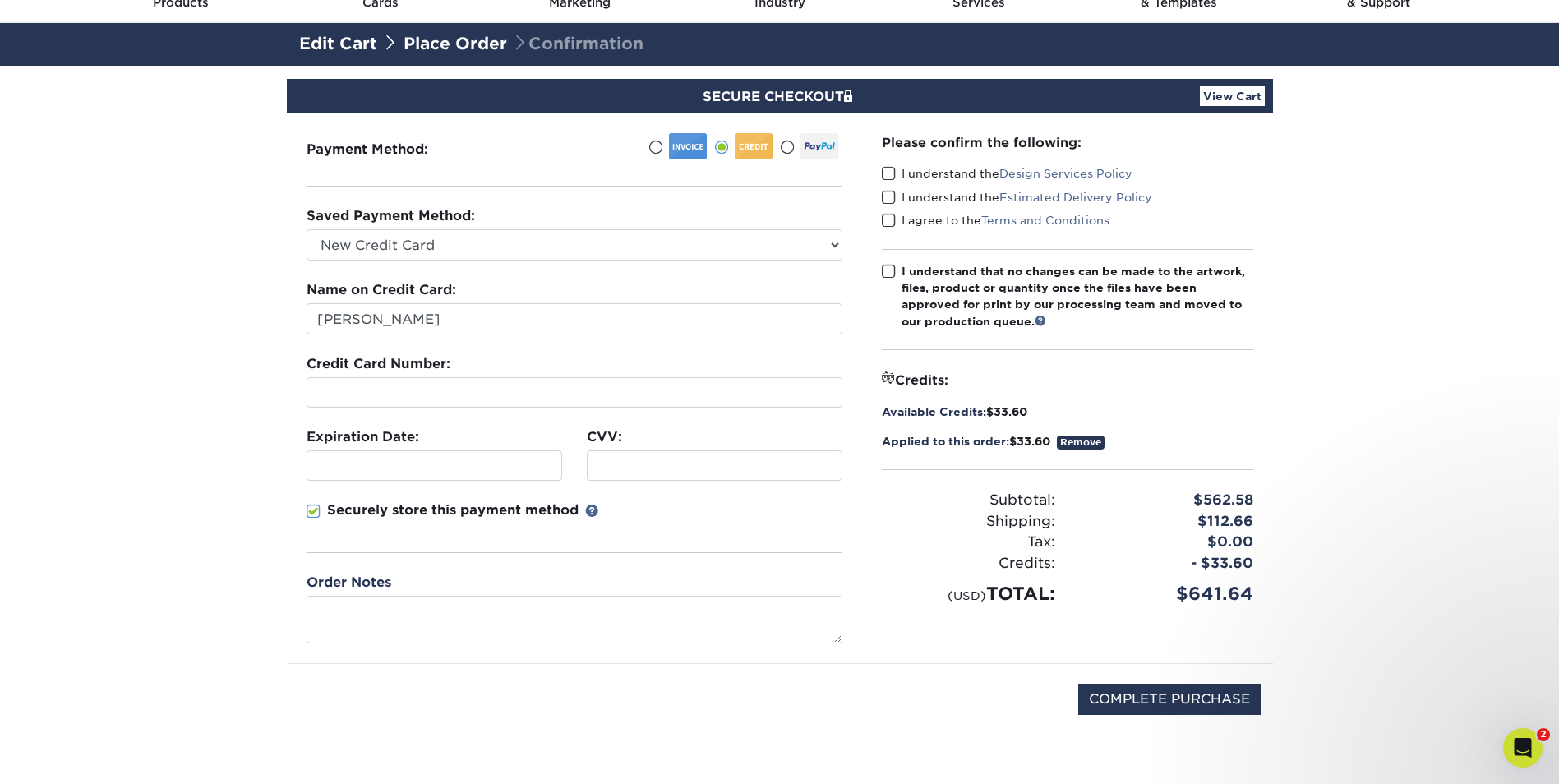
click at [696, 455] on div at bounding box center [714, 466] width 255 height 30
click at [888, 175] on span at bounding box center [888, 173] width 14 height 16
click at [0, 0] on input "I understand the Design Services Policy" at bounding box center [0, 0] width 0 height 0
click at [888, 201] on span at bounding box center [888, 197] width 14 height 16
click at [0, 0] on input "I understand the Estimated Delivery Policy" at bounding box center [0, 0] width 0 height 0
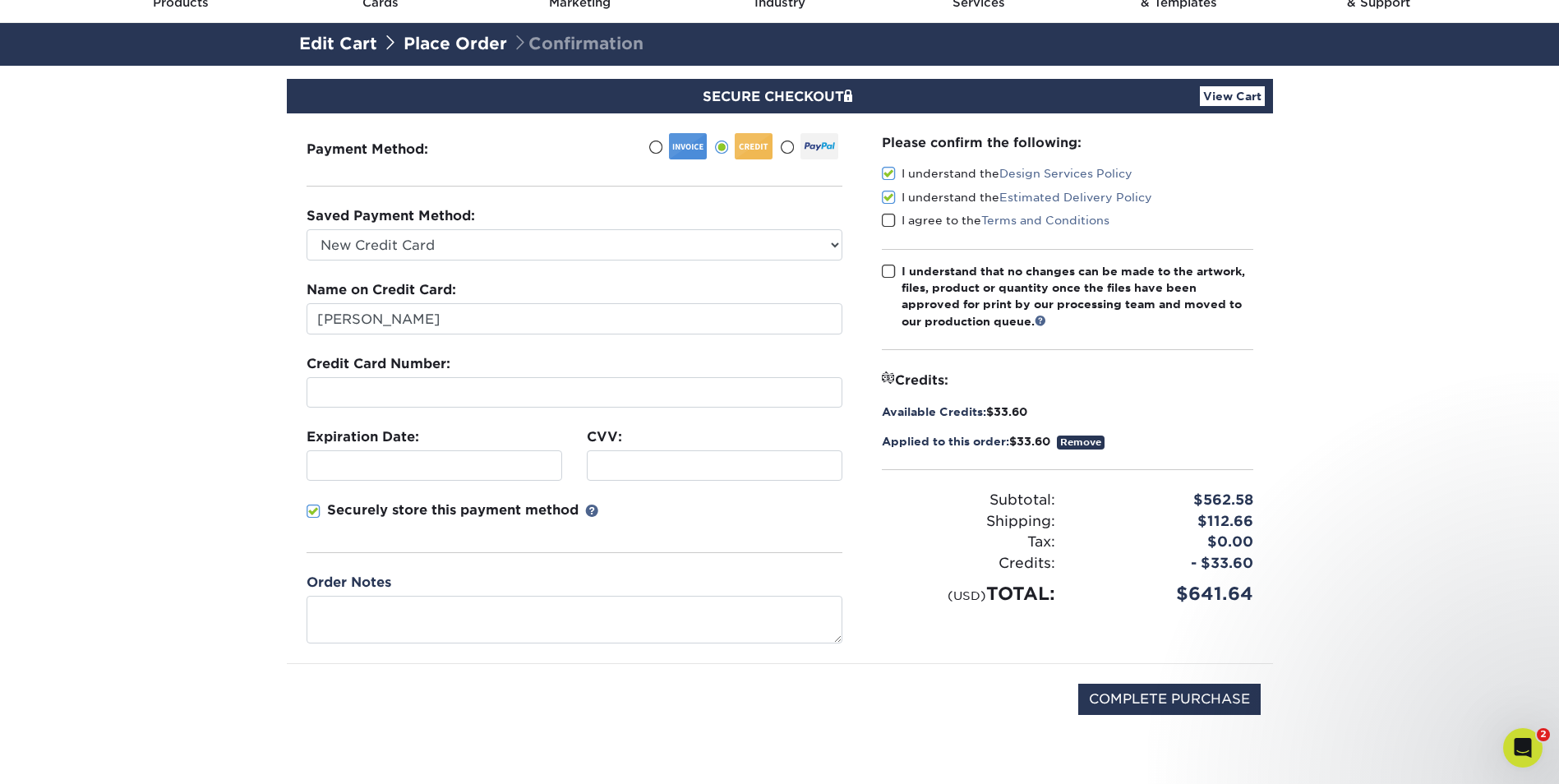
click at [886, 226] on span at bounding box center [888, 220] width 14 height 16
click at [0, 0] on input "I agree to the Terms and Conditions" at bounding box center [0, 0] width 0 height 0
click at [885, 272] on span at bounding box center [888, 271] width 14 height 16
click at [0, 0] on input "I understand that no changes can be made to the artwork, files, product or quan…" at bounding box center [0, 0] width 0 height 0
click at [1124, 689] on input "COMPLETE PURCHASE" at bounding box center [1170, 698] width 183 height 31
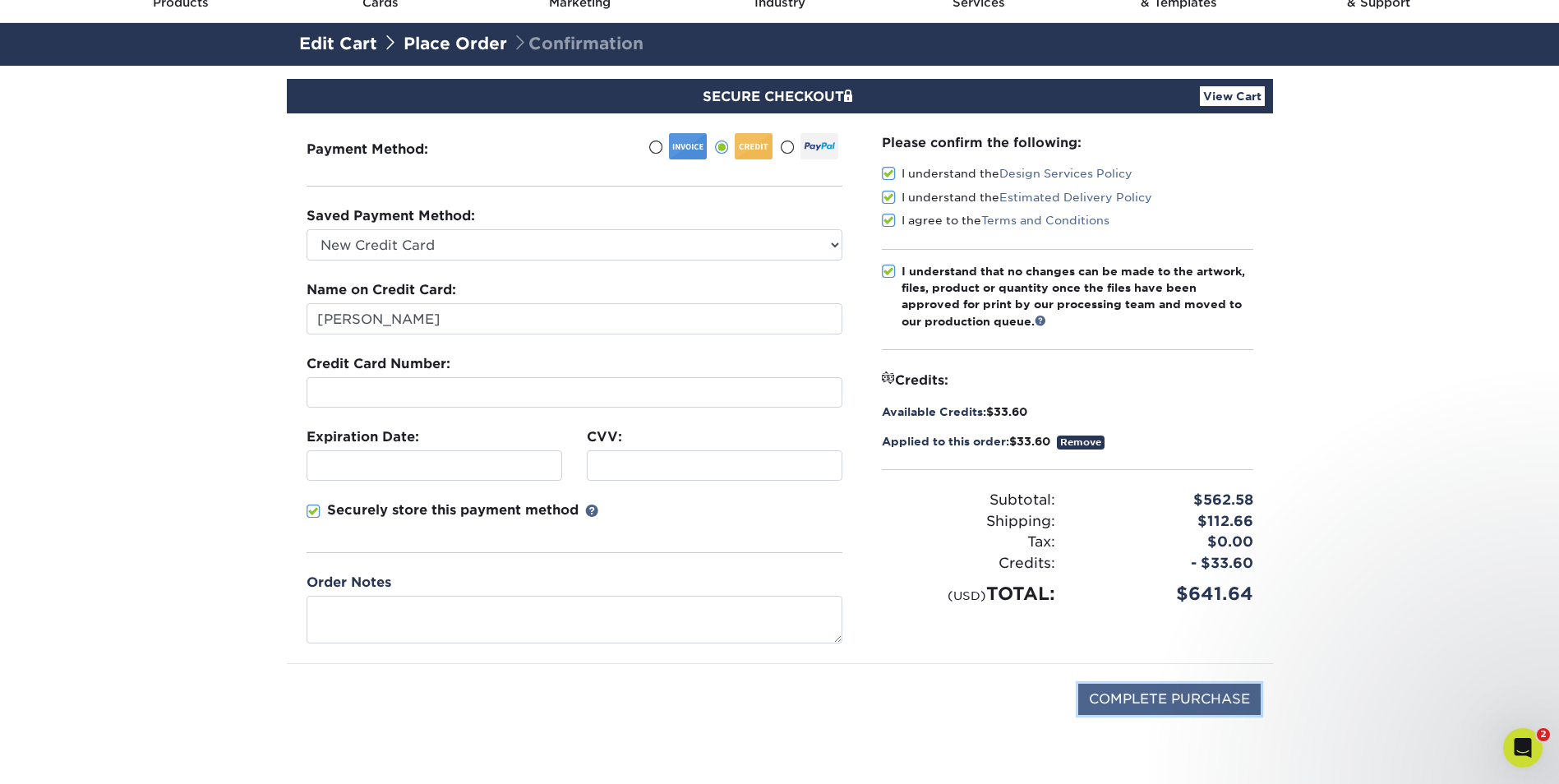
type input "PROCESSING, PLEASE WAIT..."
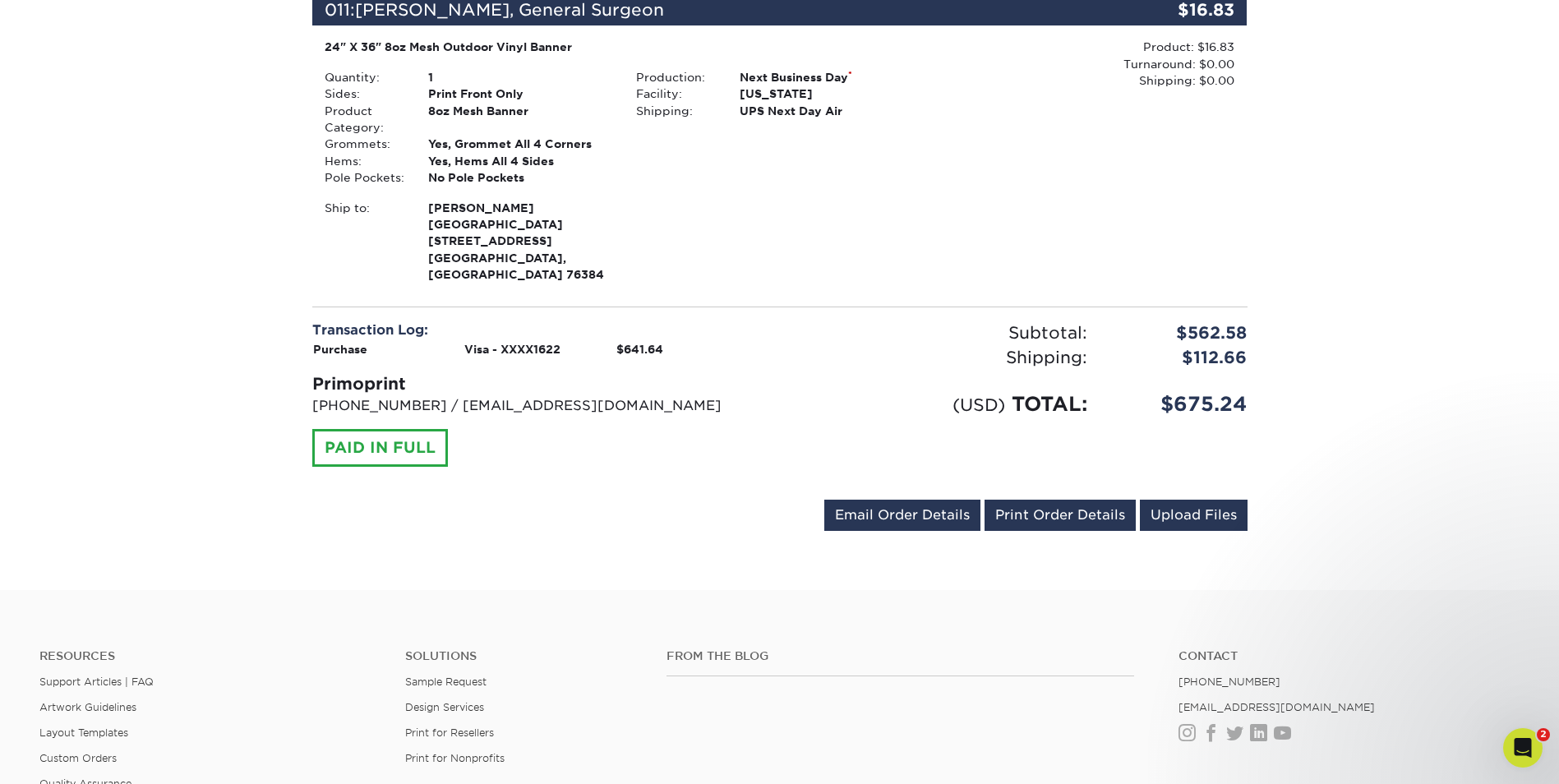
scroll to position [3152, 0]
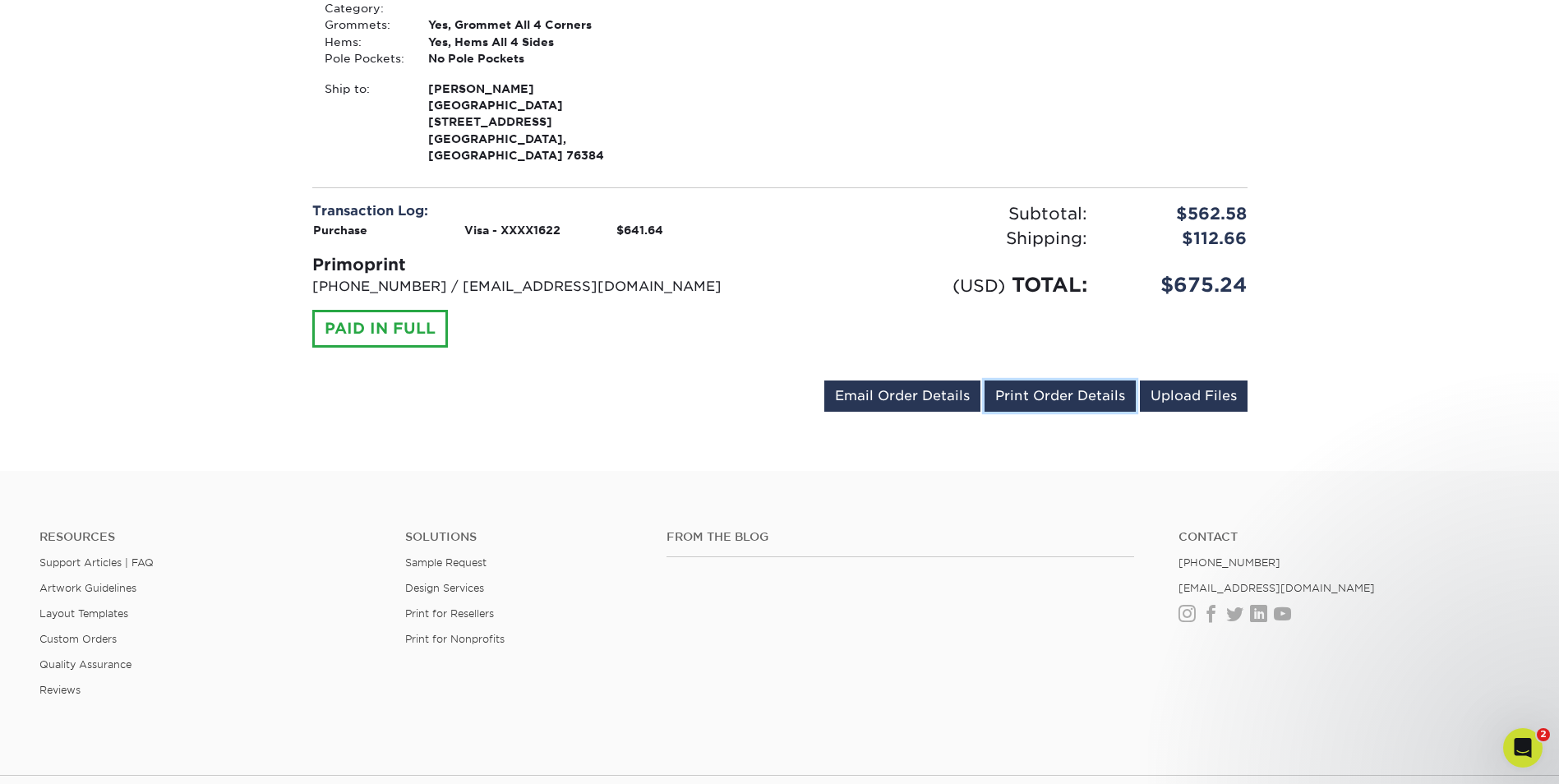
drag, startPoint x: 1067, startPoint y: 224, endPoint x: 170, endPoint y: 666, distance: 1000.0
click at [1067, 381] on link "Print Order Details" at bounding box center [1059, 396] width 151 height 31
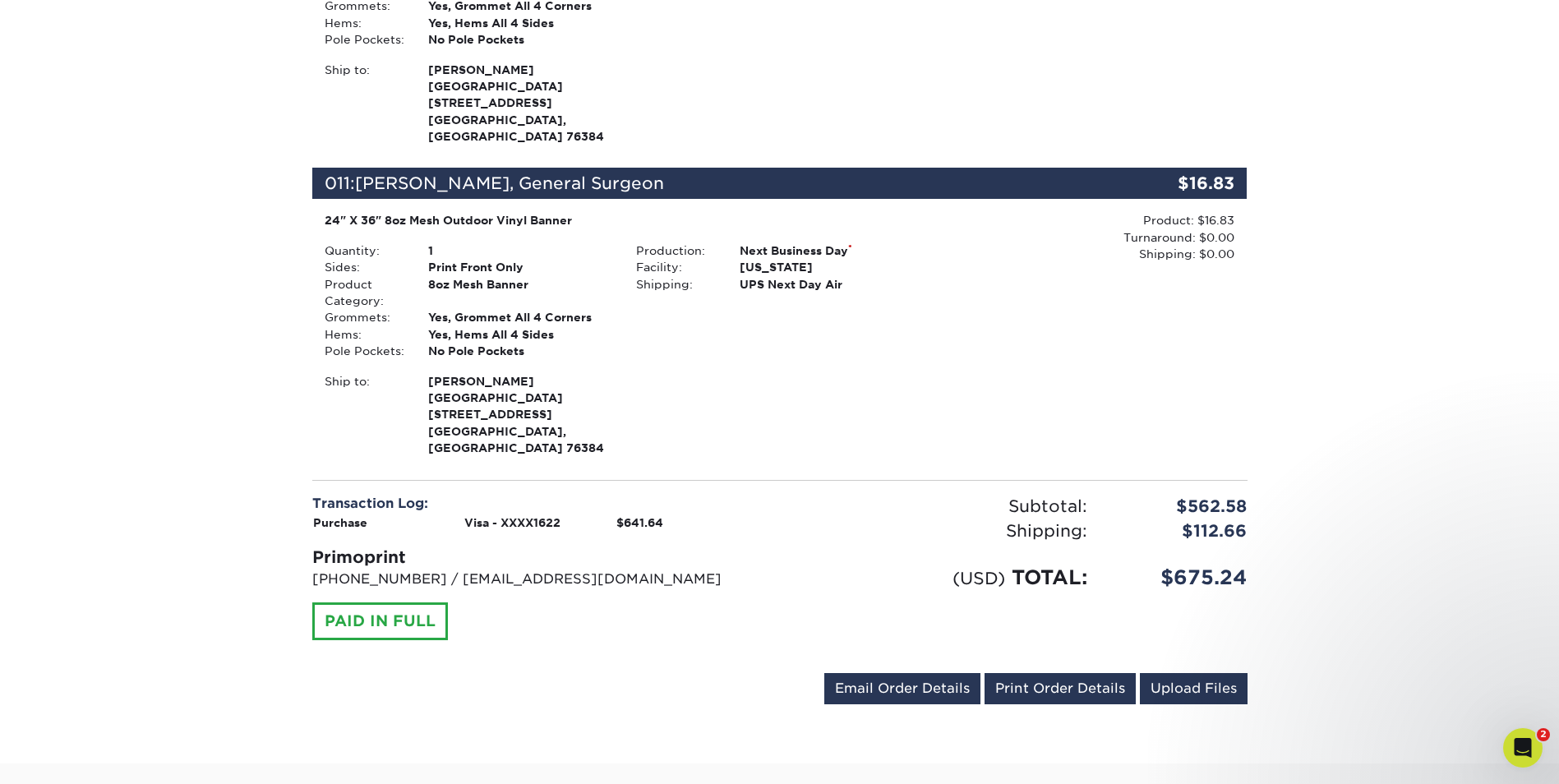
scroll to position [2659, 0]
